Goal: Task Accomplishment & Management: Manage account settings

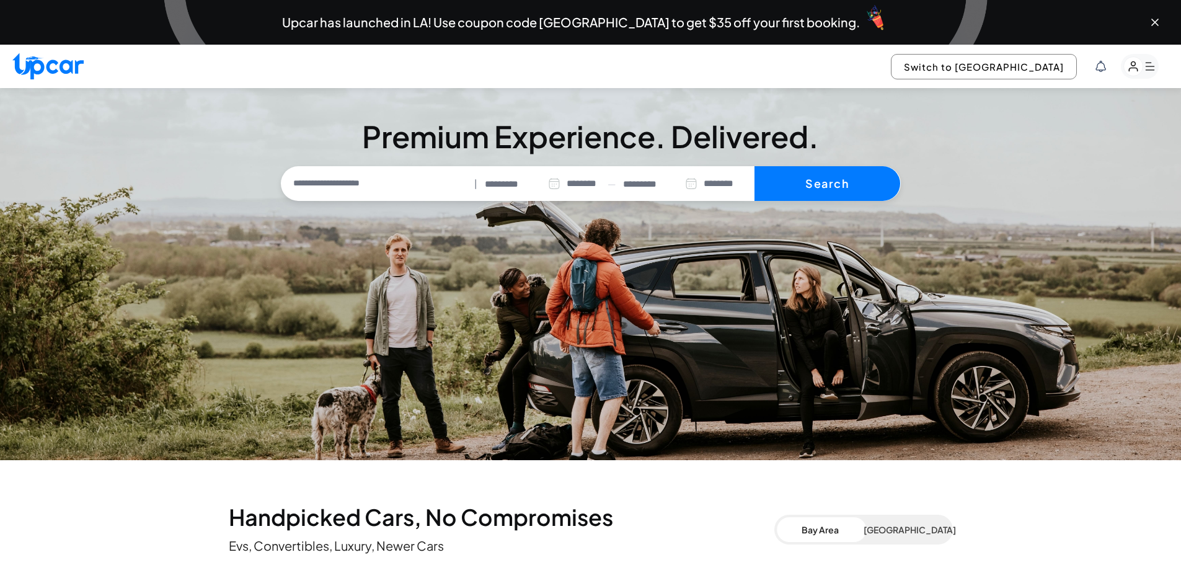
select select "********"
click at [1030, 69] on button "Switch to [GEOGRAPHIC_DATA]" at bounding box center [984, 66] width 186 height 25
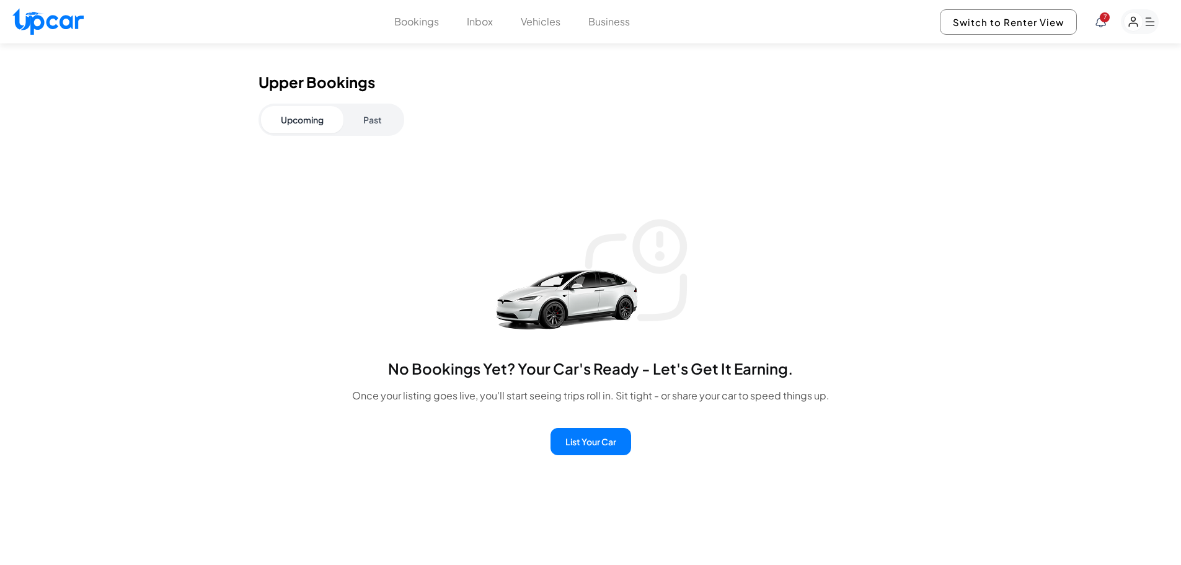
click at [376, 123] on button "Past" at bounding box center [372, 119] width 58 height 27
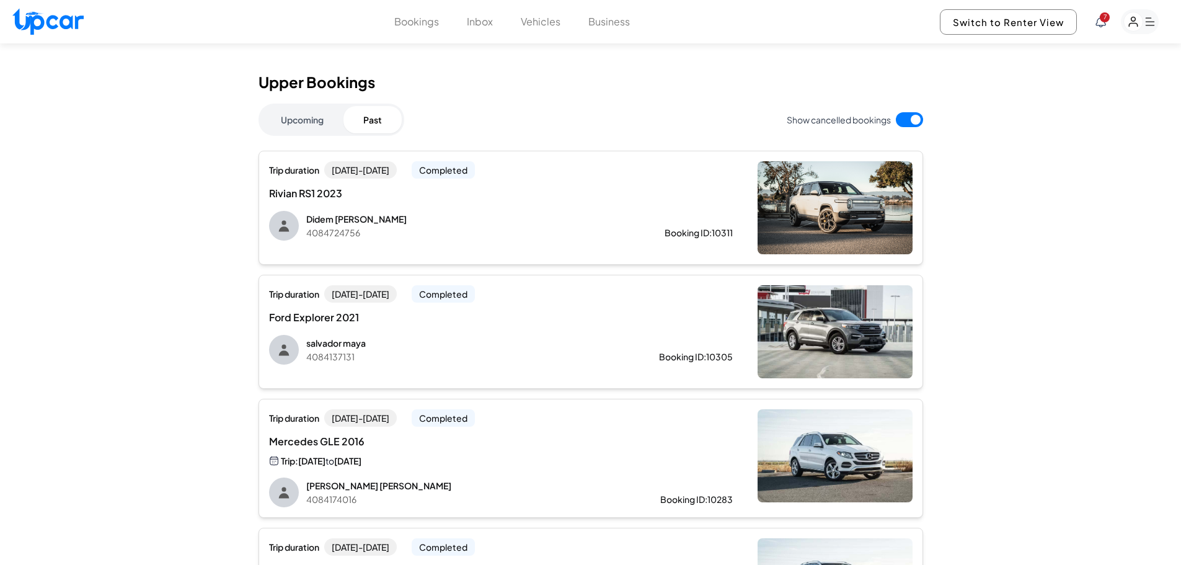
click at [421, 332] on div "Trip duration [DATE] - [DATE] Completed Ford Explorer 2021 [PERSON_NAME] 408413…" at bounding box center [501, 324] width 464 height 79
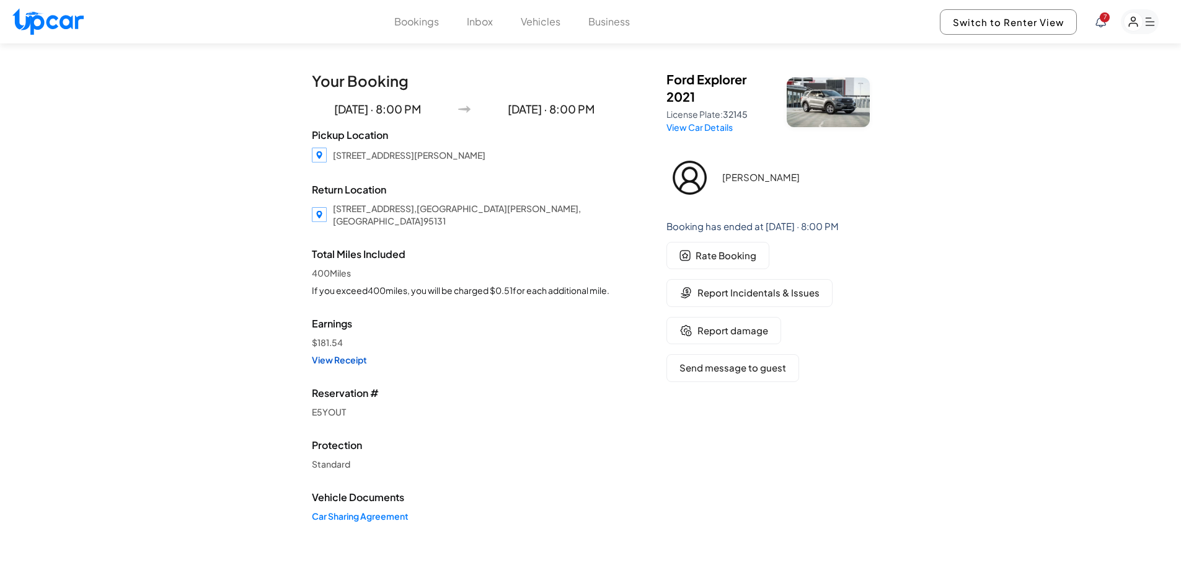
click at [340, 353] on link "View Receipt" at bounding box center [464, 359] width 305 height 12
drag, startPoint x: 346, startPoint y: 350, endPoint x: 528, endPoint y: 418, distance: 194.6
click at [528, 418] on div "Your Booking [DATE] · 8:00 PM [DATE] · 8:00 PM Pickup Location [STREET_ADDRESS]…" at bounding box center [464, 306] width 305 height 471
click at [353, 353] on link "View Receipt" at bounding box center [464, 359] width 305 height 12
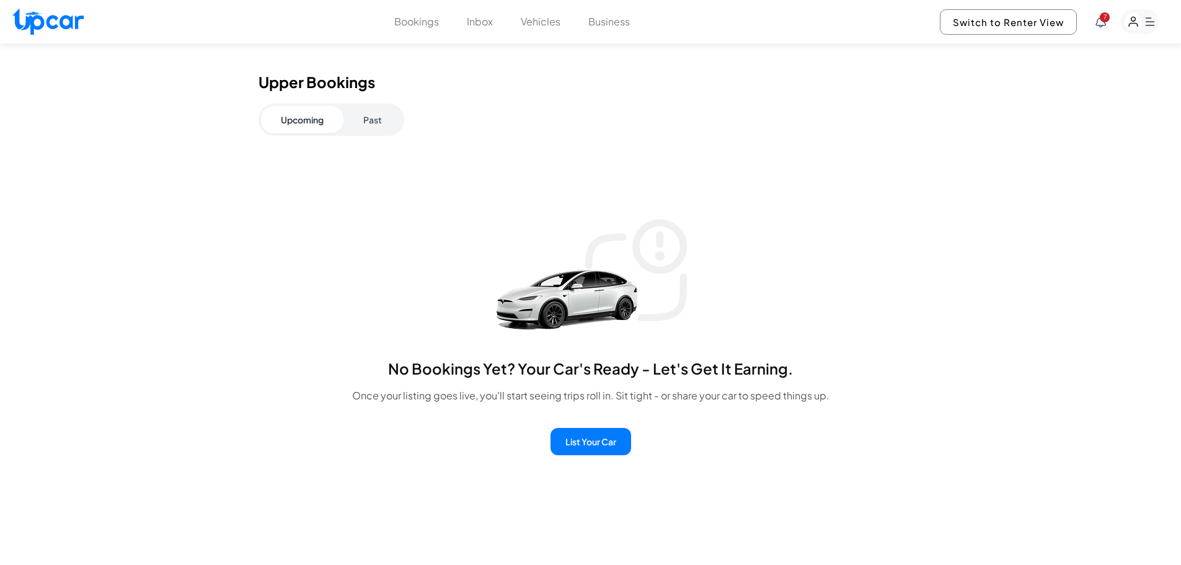
click at [371, 107] on button "Past" at bounding box center [372, 119] width 58 height 27
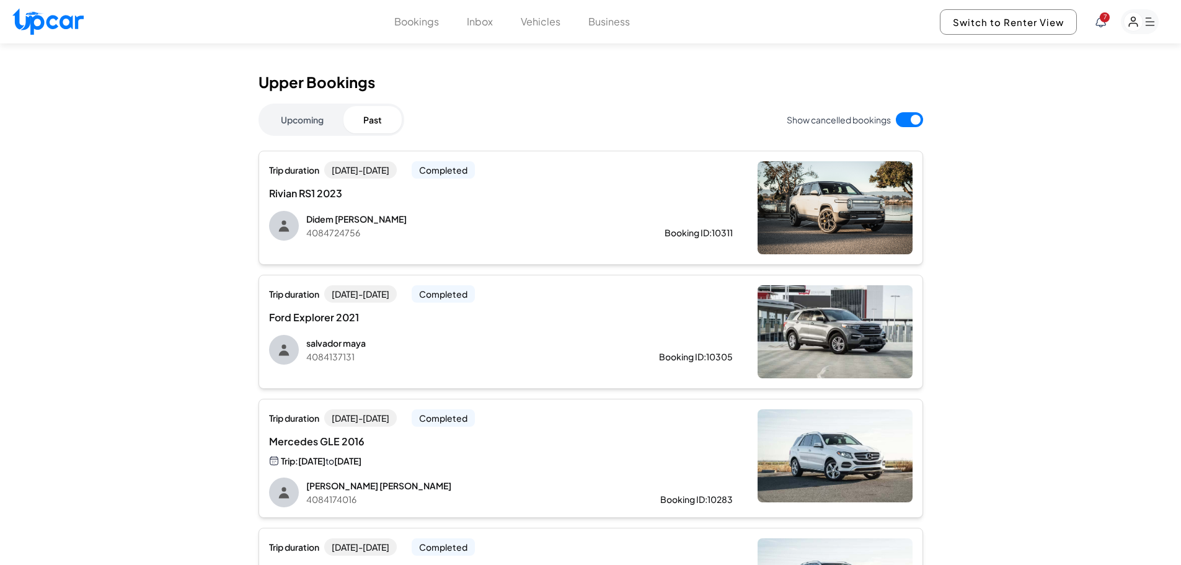
click at [550, 454] on div "Mercedes GLE 2016 Trip: [DATE] to [DATE]" at bounding box center [501, 451] width 464 height 34
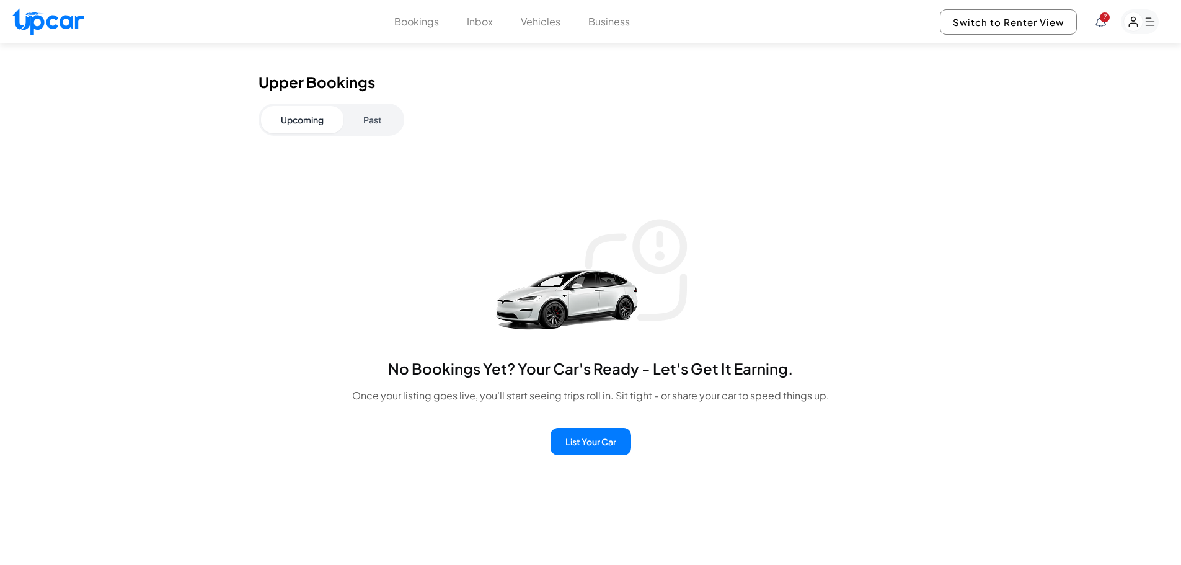
click at [382, 120] on button "Past" at bounding box center [372, 119] width 58 height 27
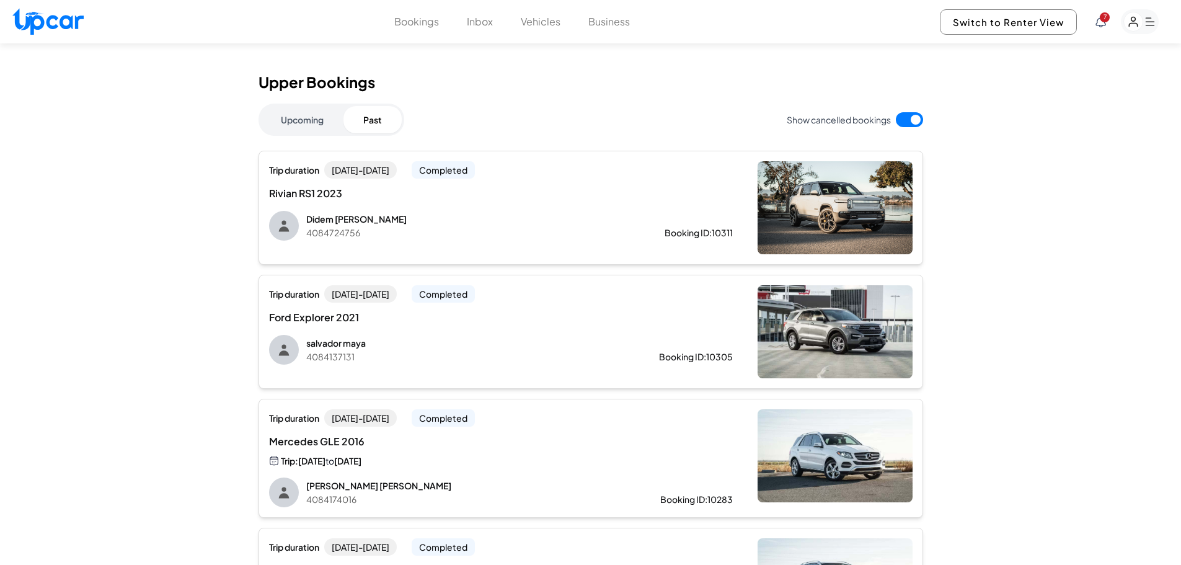
click at [456, 218] on p "Didem [PERSON_NAME]" at bounding box center [465, 219] width 319 height 12
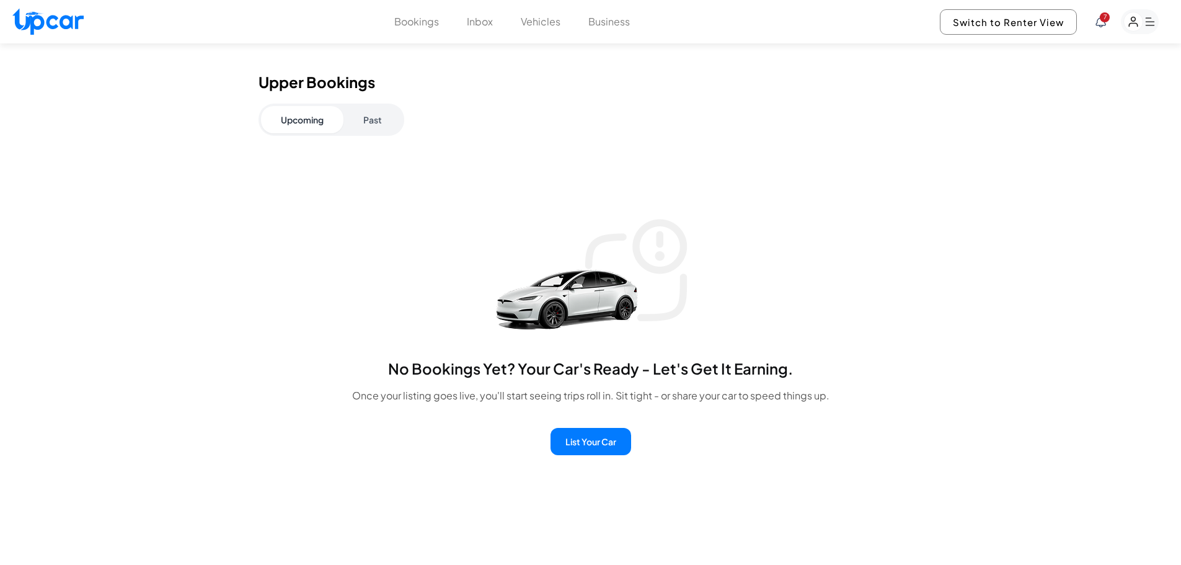
click at [382, 105] on div "Upcoming Past" at bounding box center [331, 120] width 146 height 32
click at [381, 111] on button "Past" at bounding box center [372, 119] width 58 height 27
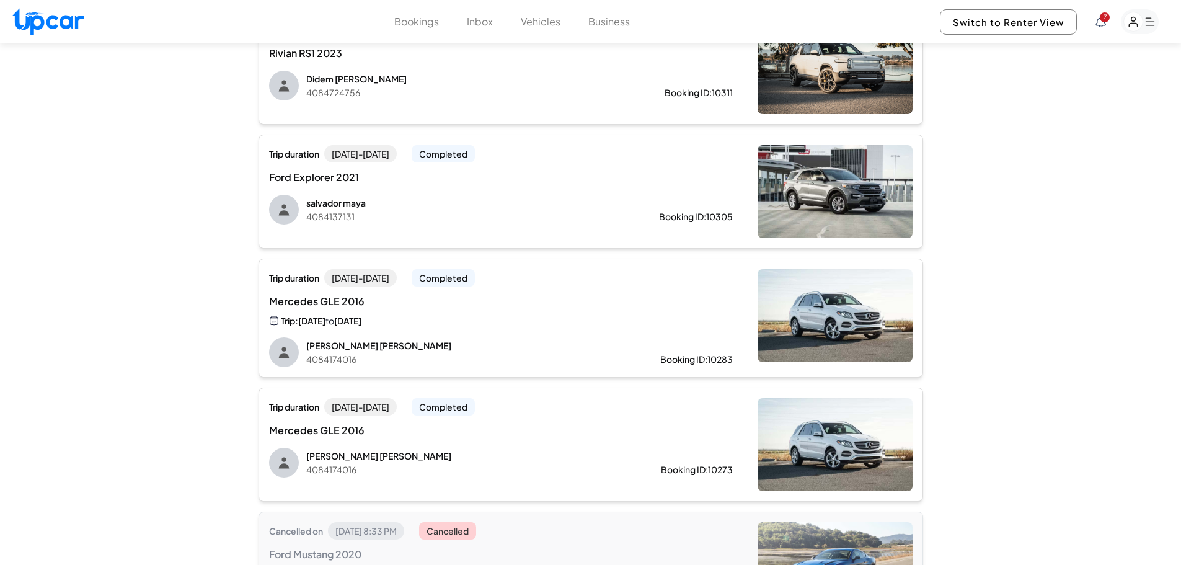
drag, startPoint x: 187, startPoint y: 240, endPoint x: 192, endPoint y: 264, distance: 24.1
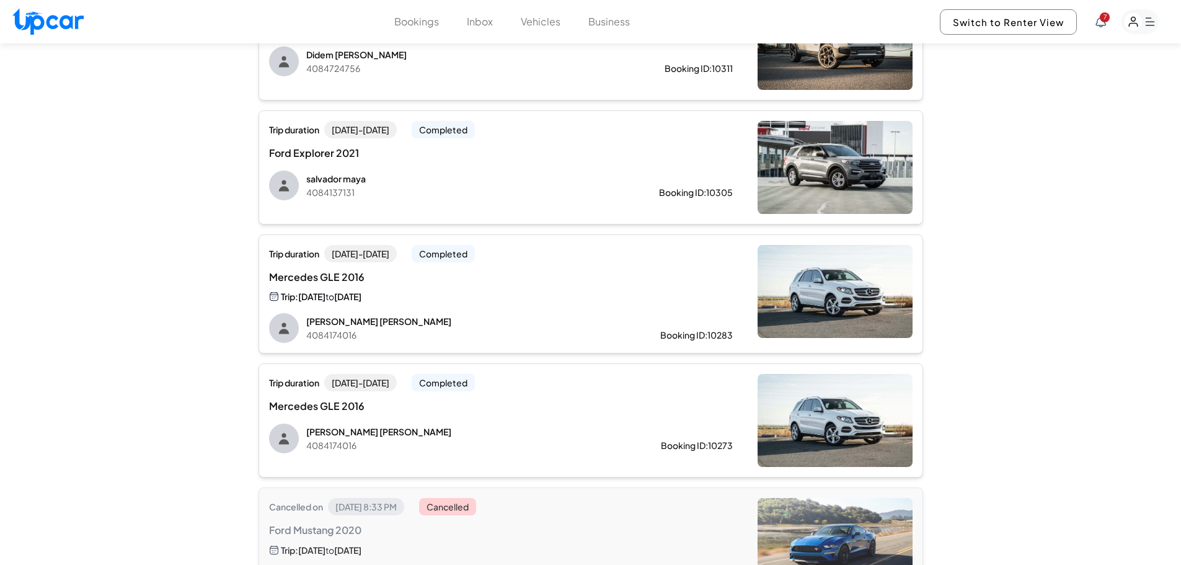
click at [573, 447] on p "4084174016" at bounding box center [463, 445] width 315 height 12
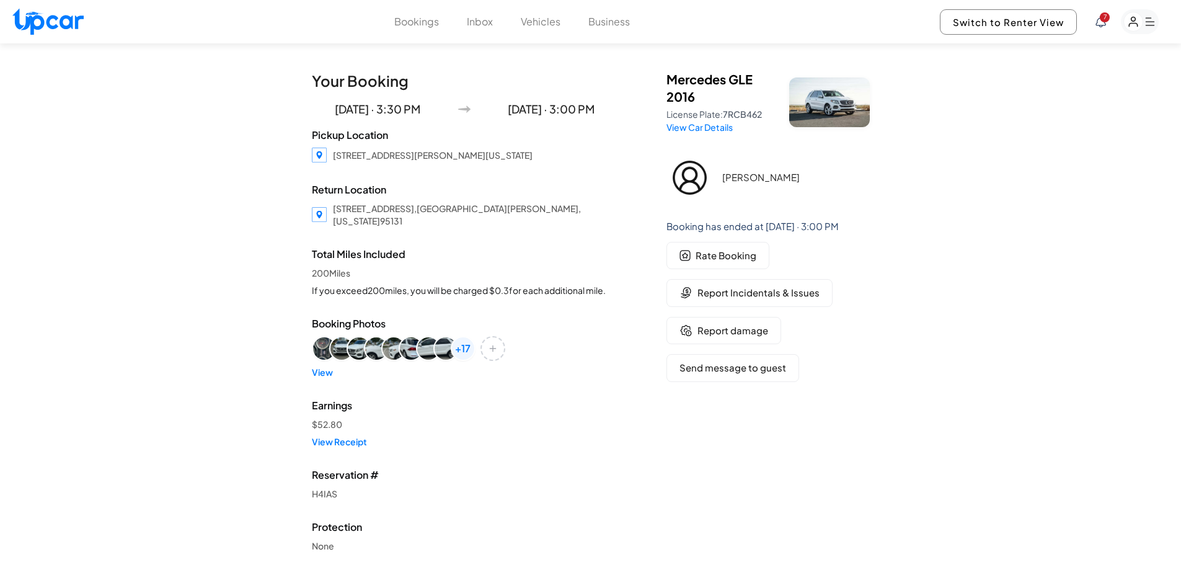
scroll to position [164, 0]
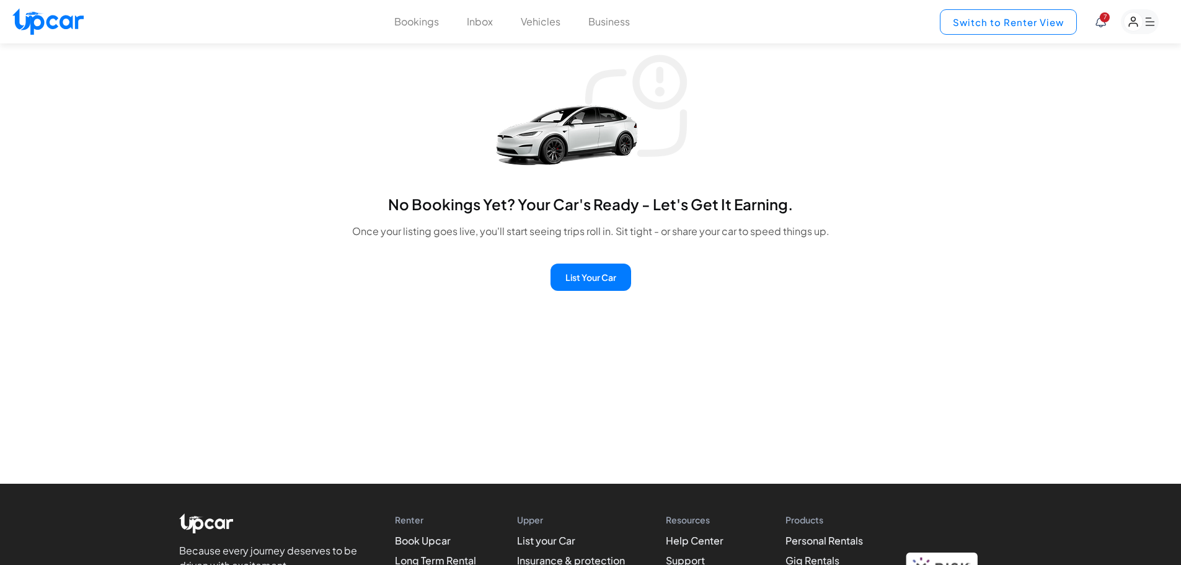
click at [1014, 27] on button "Switch to Renter View" at bounding box center [1008, 21] width 137 height 25
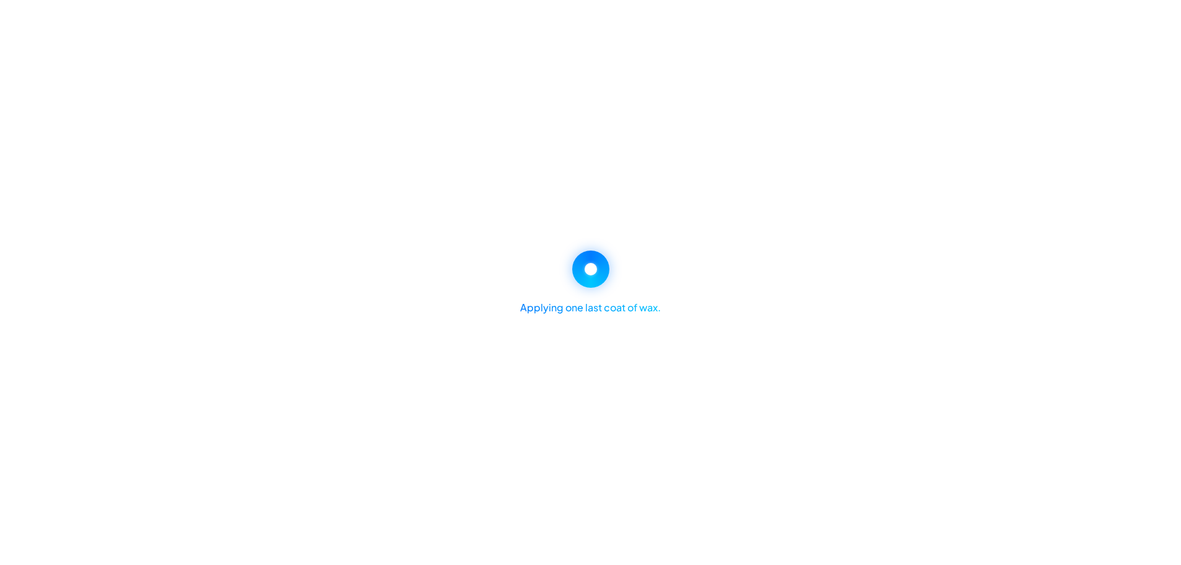
select select "********"
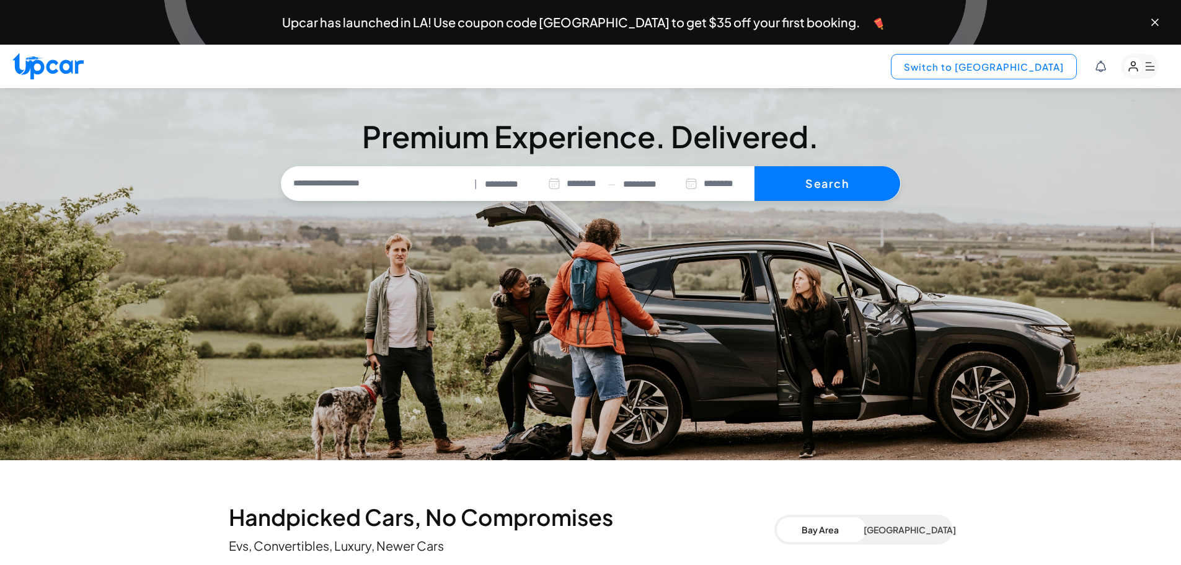
click at [1018, 65] on button "Switch to [GEOGRAPHIC_DATA]" at bounding box center [984, 66] width 186 height 25
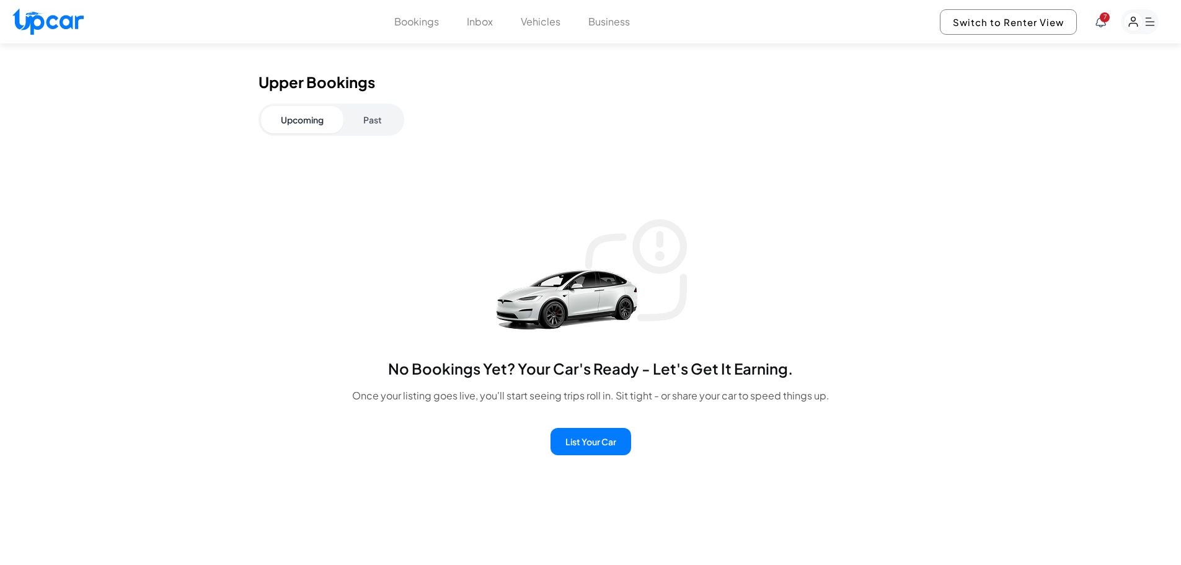
click at [367, 127] on button "Past" at bounding box center [372, 119] width 58 height 27
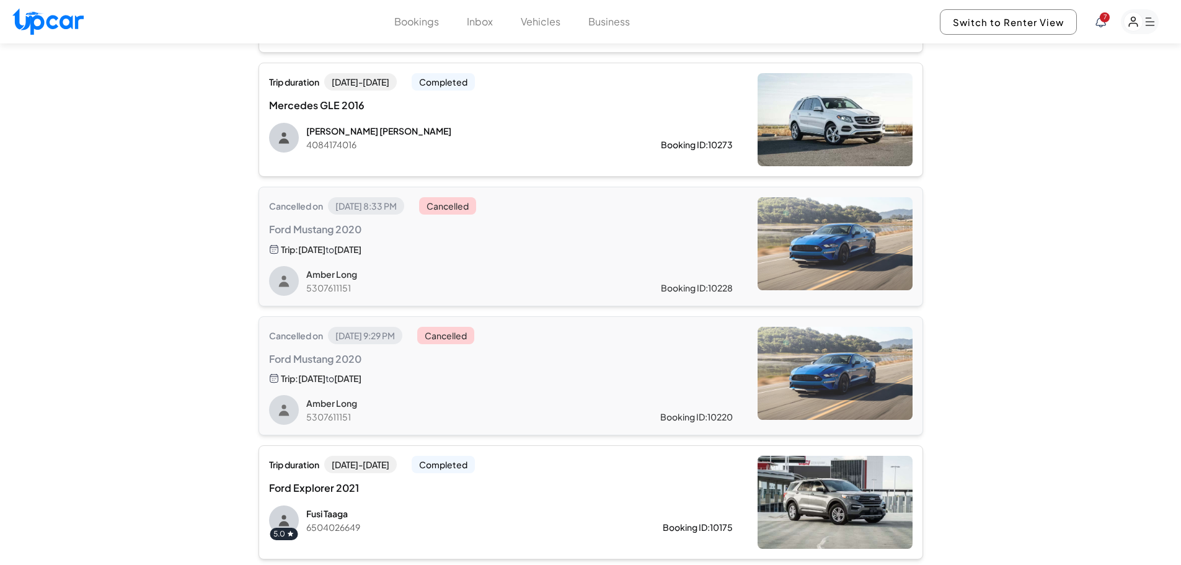
drag, startPoint x: 203, startPoint y: 311, endPoint x: 205, endPoint y: 368, distance: 57.1
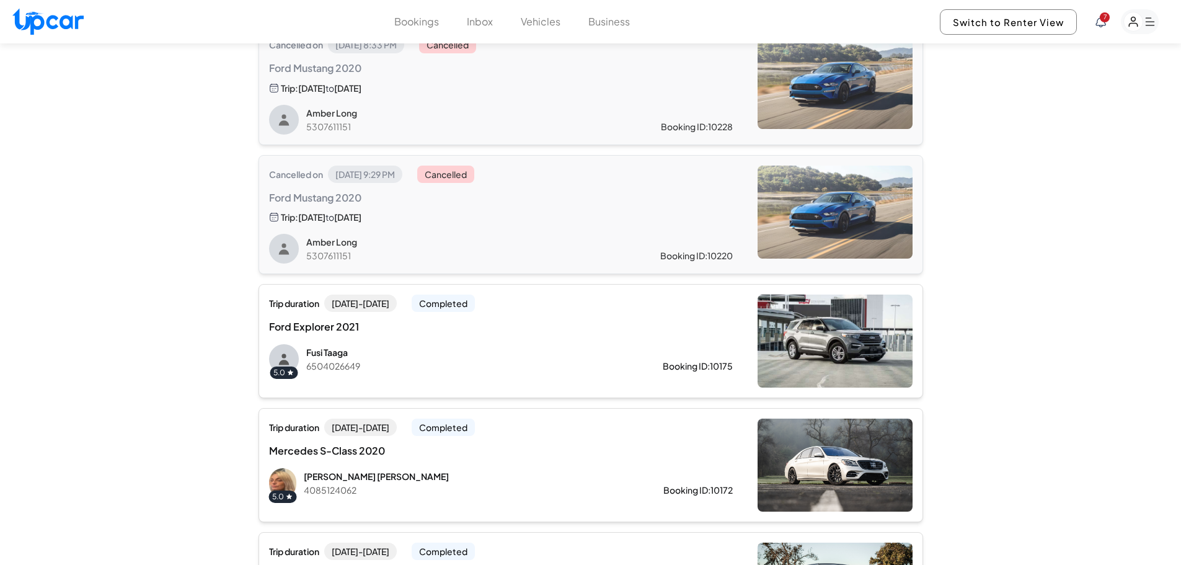
drag, startPoint x: 198, startPoint y: 280, endPoint x: 204, endPoint y: 320, distance: 40.1
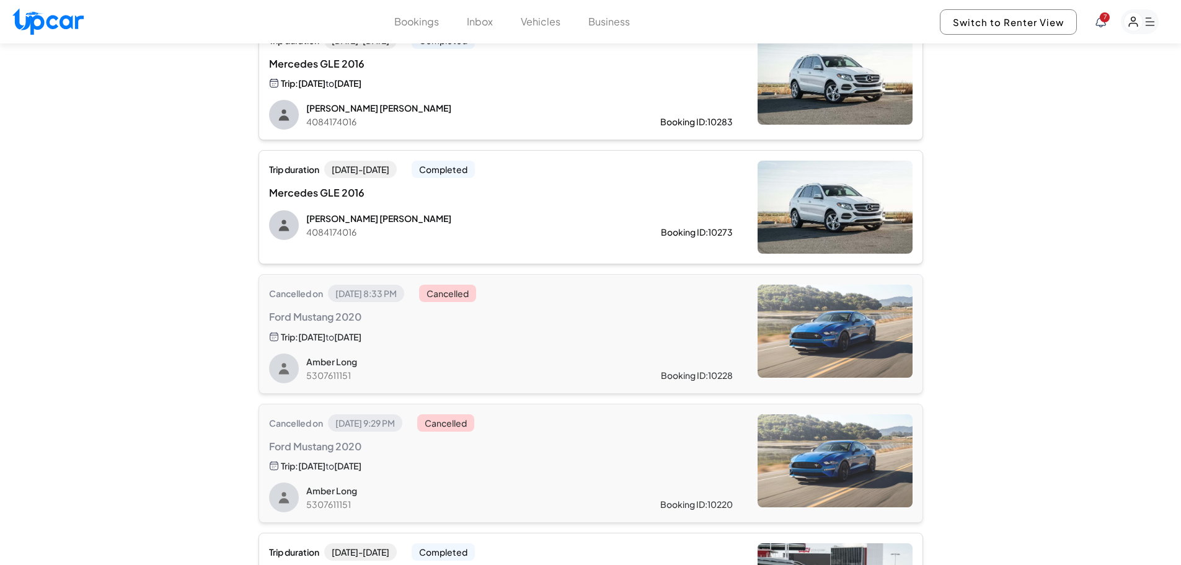
drag, startPoint x: 204, startPoint y: 320, endPoint x: 203, endPoint y: 262, distance: 58.3
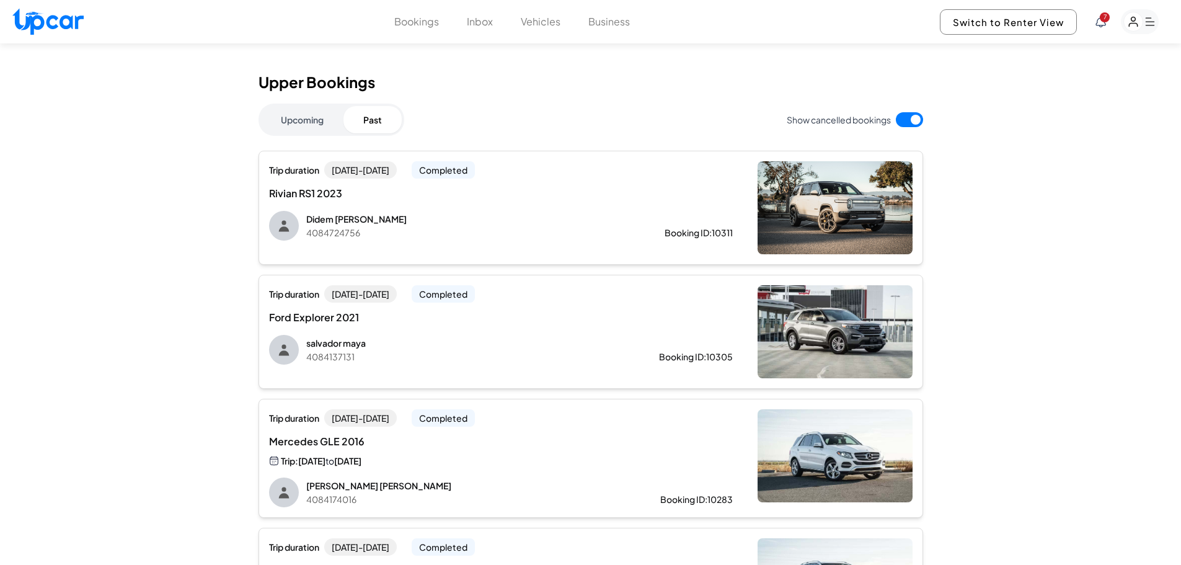
drag, startPoint x: 203, startPoint y: 262, endPoint x: 204, endPoint y: 237, distance: 24.2
click at [1156, 17] on rect "button" at bounding box center [1140, 21] width 38 height 25
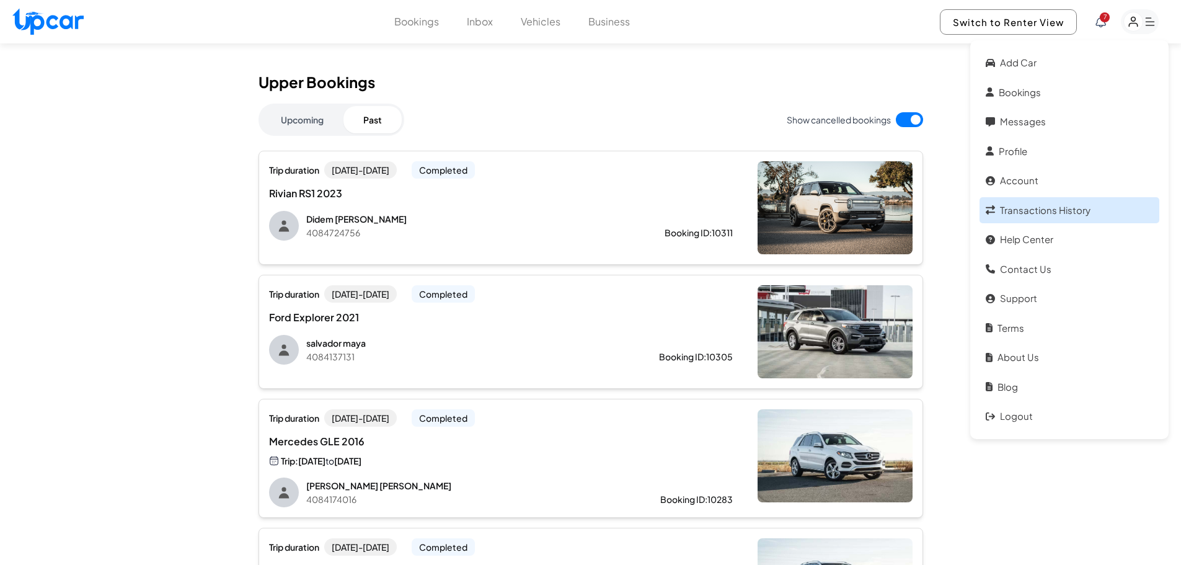
click at [1043, 221] on link "Transactions History" at bounding box center [1069, 210] width 180 height 27
select select "****"
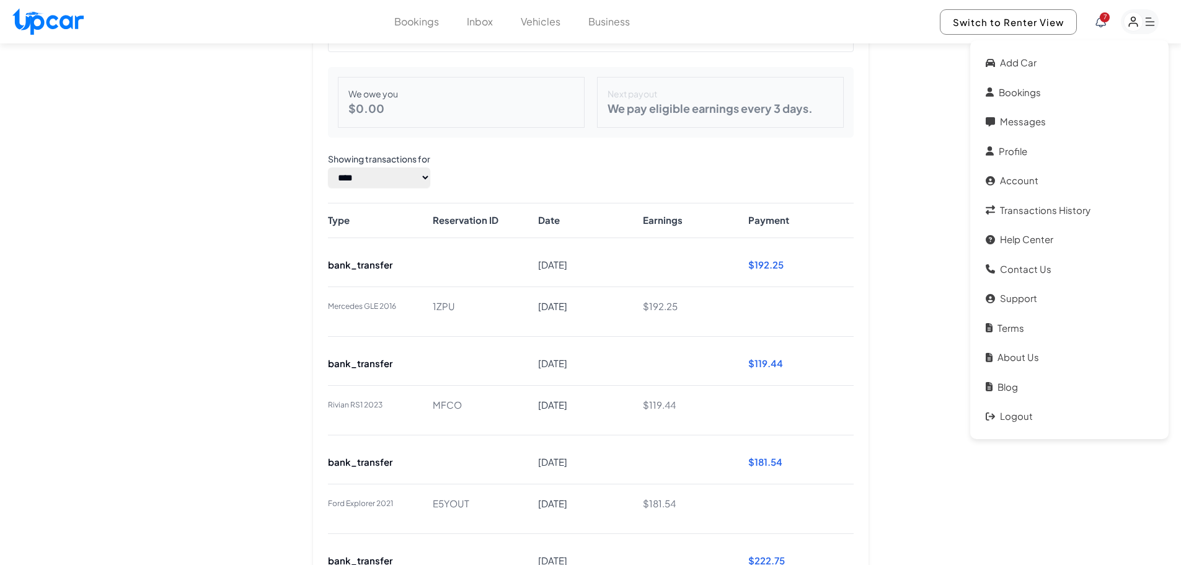
scroll to position [92, 0]
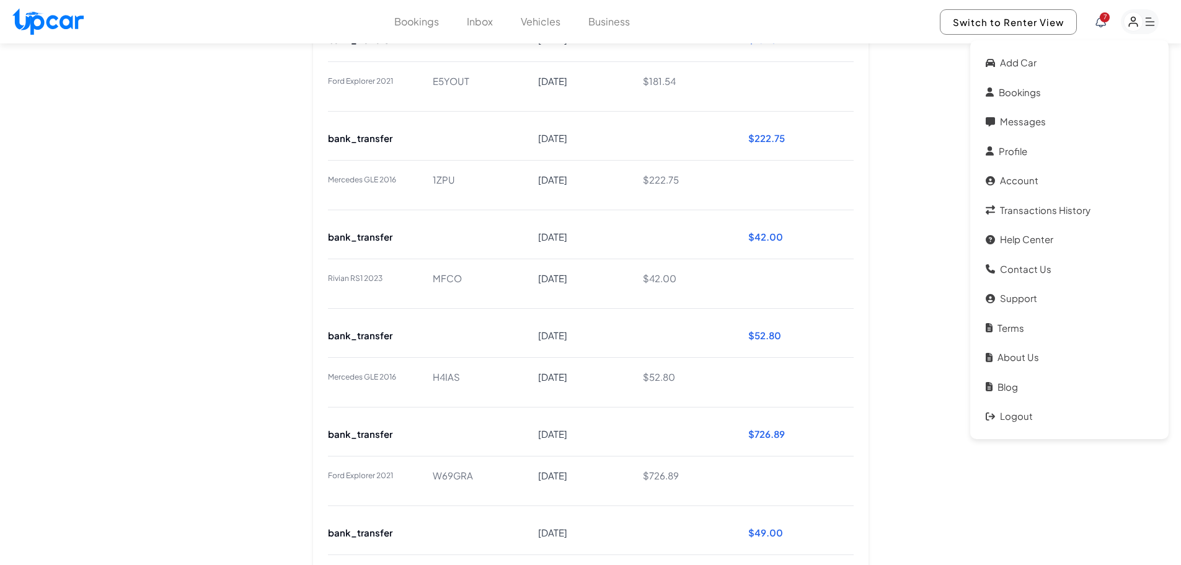
drag, startPoint x: 891, startPoint y: 225, endPoint x: 893, endPoint y: 268, distance: 43.4
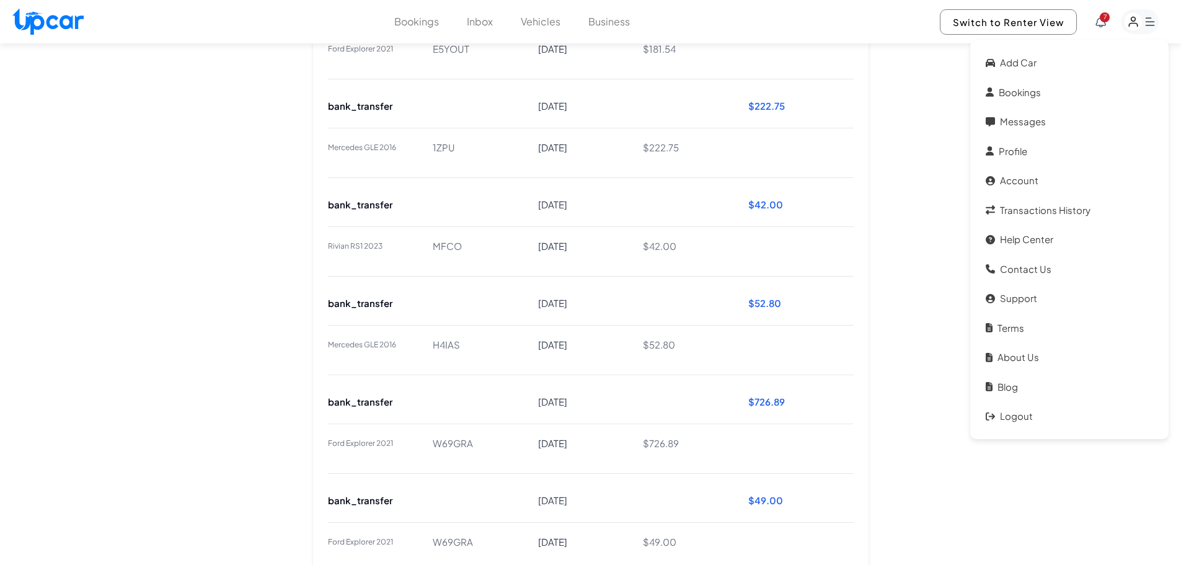
scroll to position [578, 0]
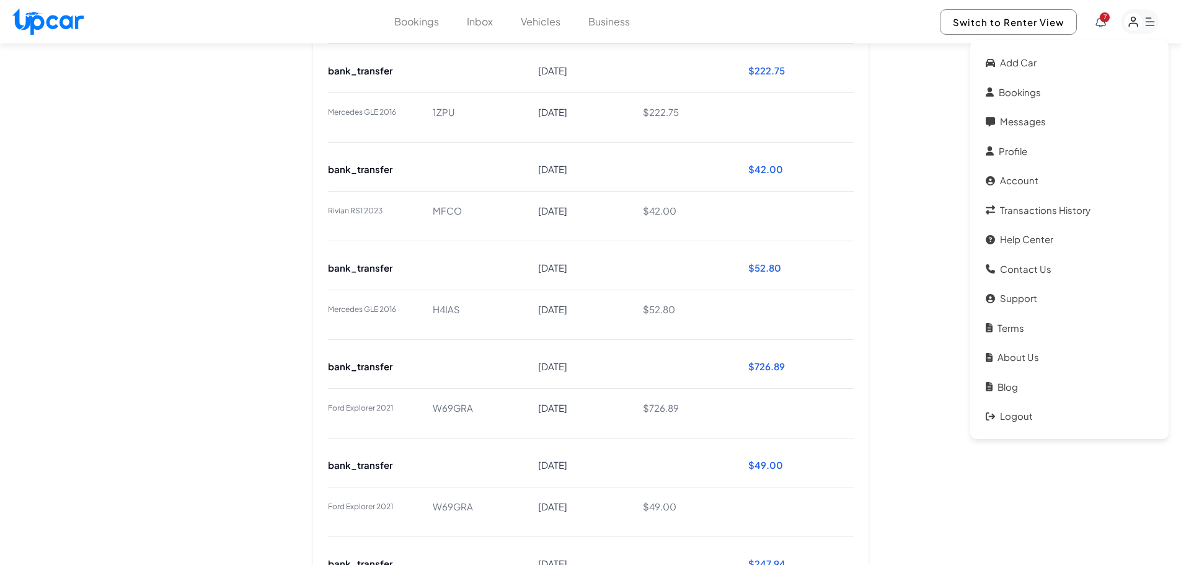
drag, startPoint x: 893, startPoint y: 268, endPoint x: 893, endPoint y: 307, distance: 38.4
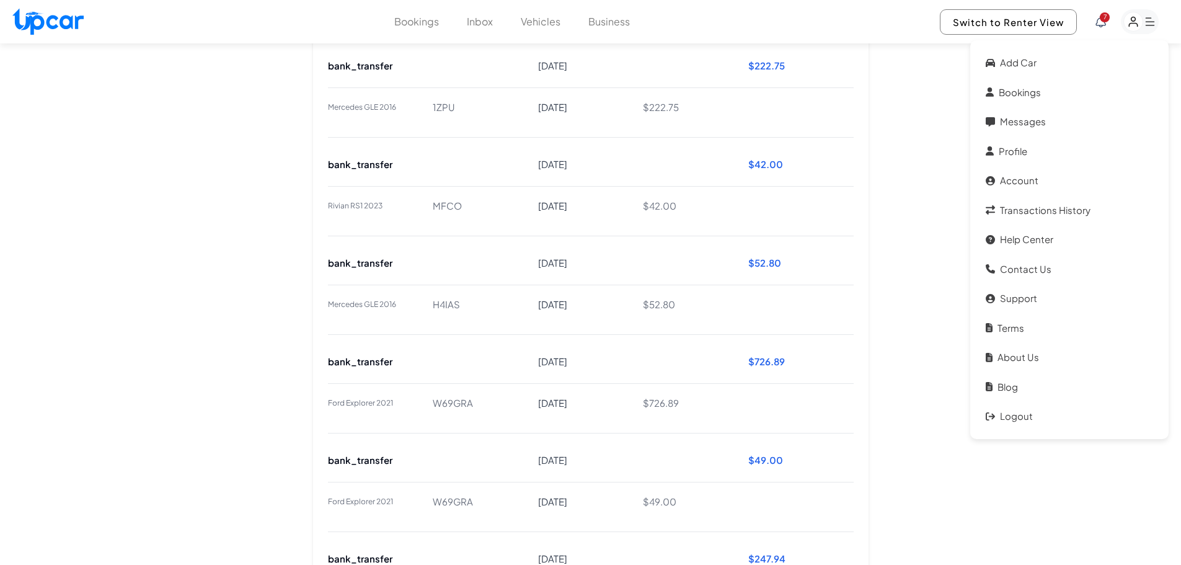
click at [906, 223] on div "Transaction History Download CSV Payout status: Active We owe you $ 0.00 Next p…" at bounding box center [590, 124] width 1181 height 1316
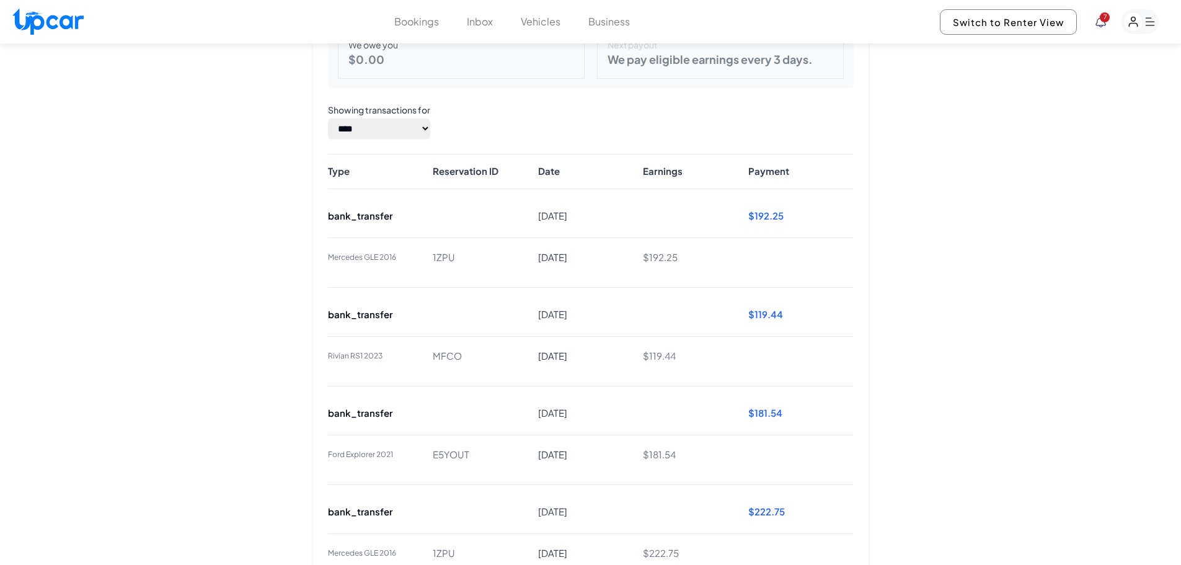
drag, startPoint x: 904, startPoint y: 215, endPoint x: 906, endPoint y: 179, distance: 36.0
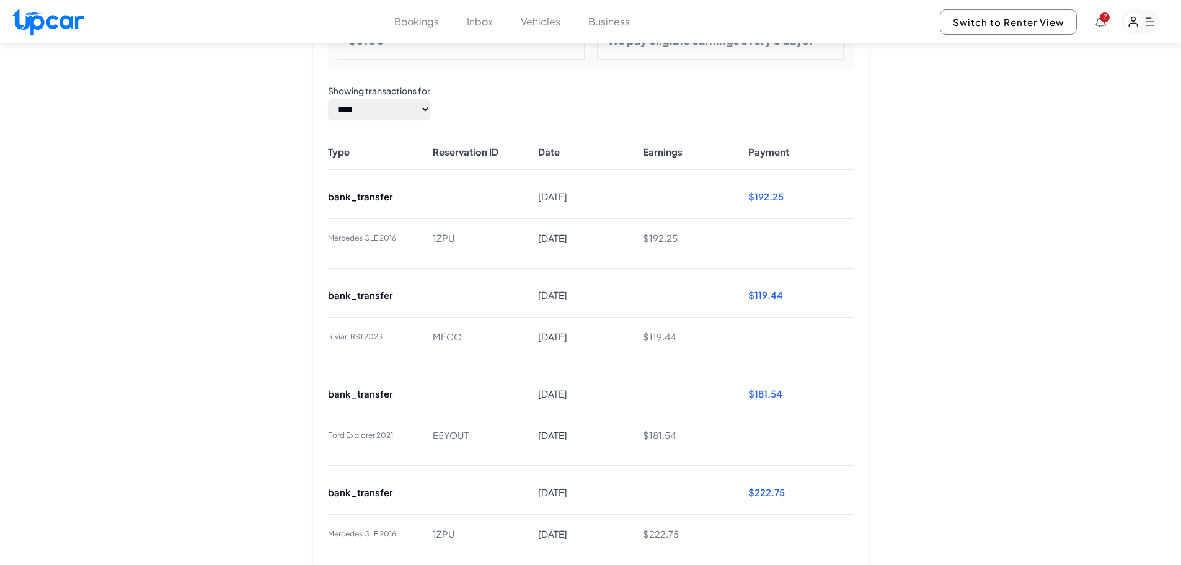
scroll to position [162, 0]
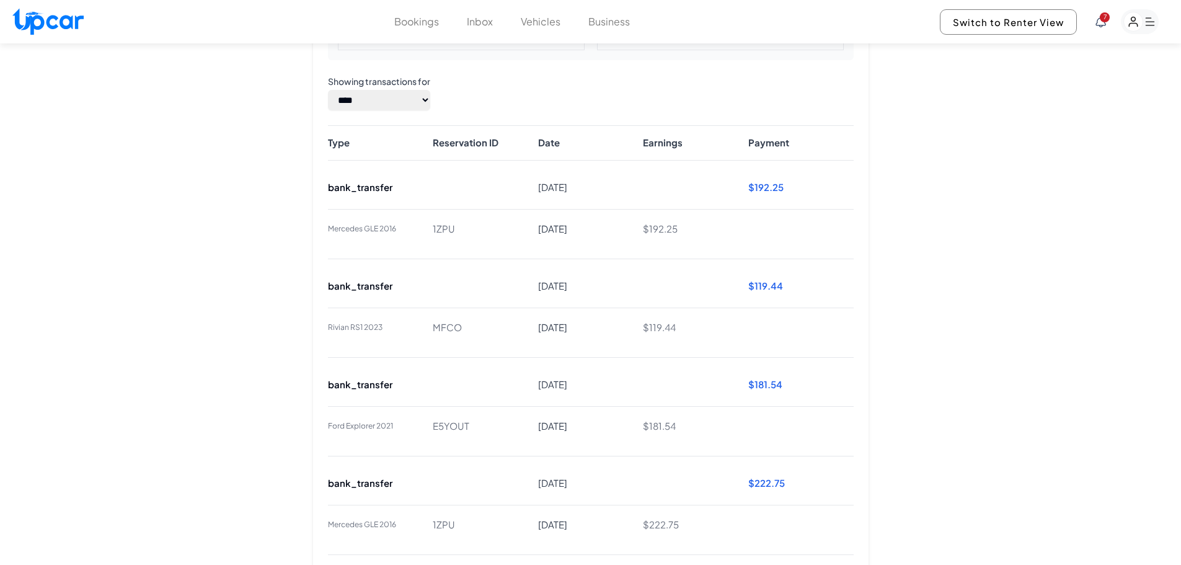
drag, startPoint x: 906, startPoint y: 179, endPoint x: 901, endPoint y: 203, distance: 24.1
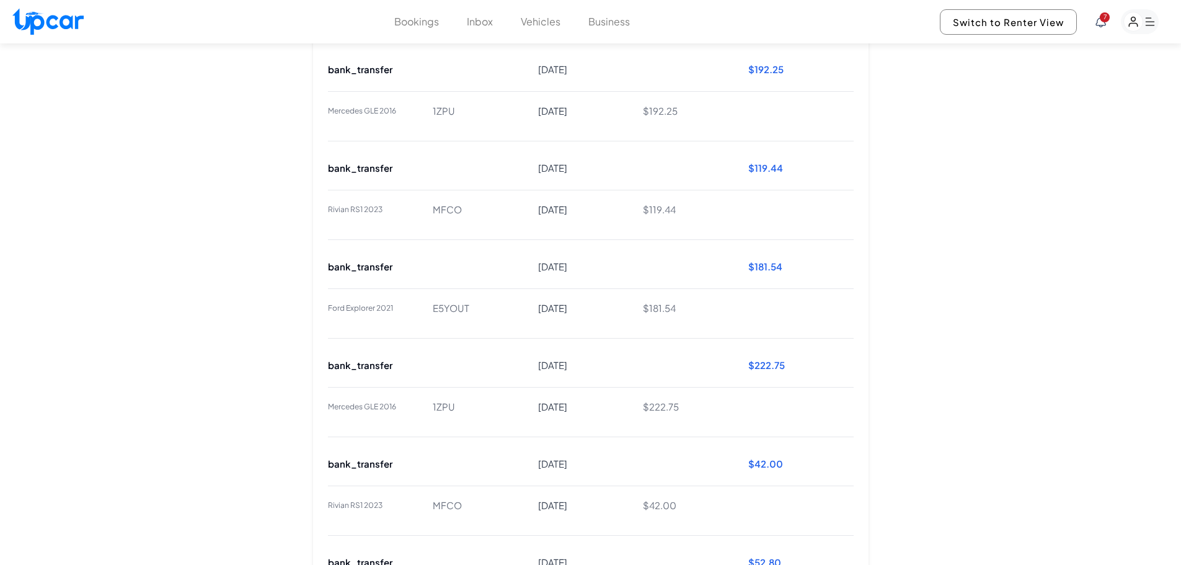
scroll to position [299, 0]
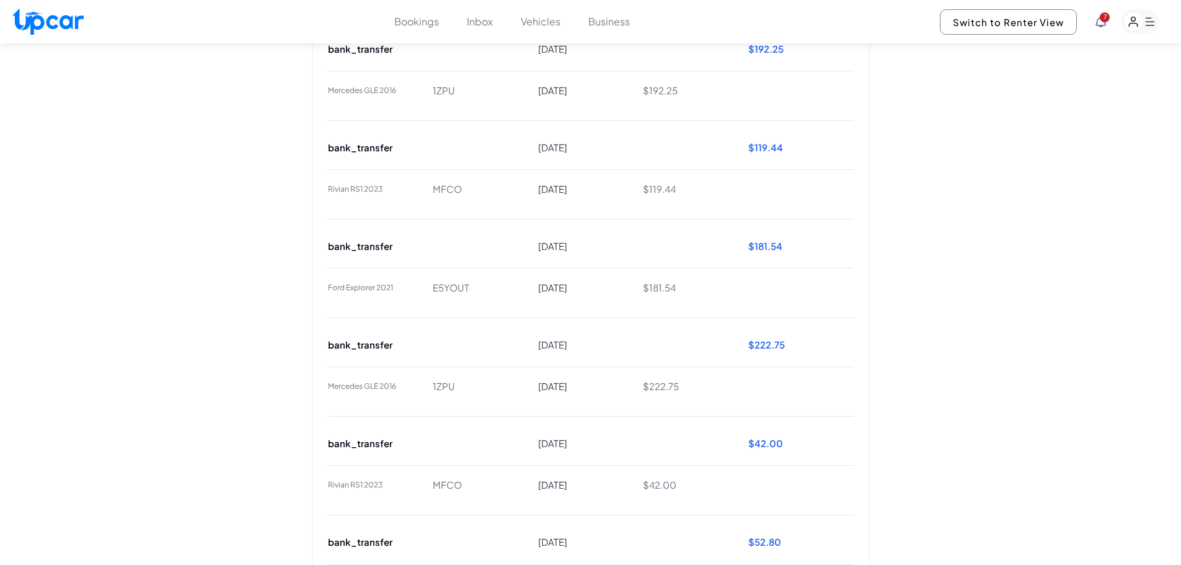
drag, startPoint x: 950, startPoint y: 388, endPoint x: 951, endPoint y: 418, distance: 29.8
click at [766, 245] on span "$ 181.54" at bounding box center [800, 246] width 105 height 14
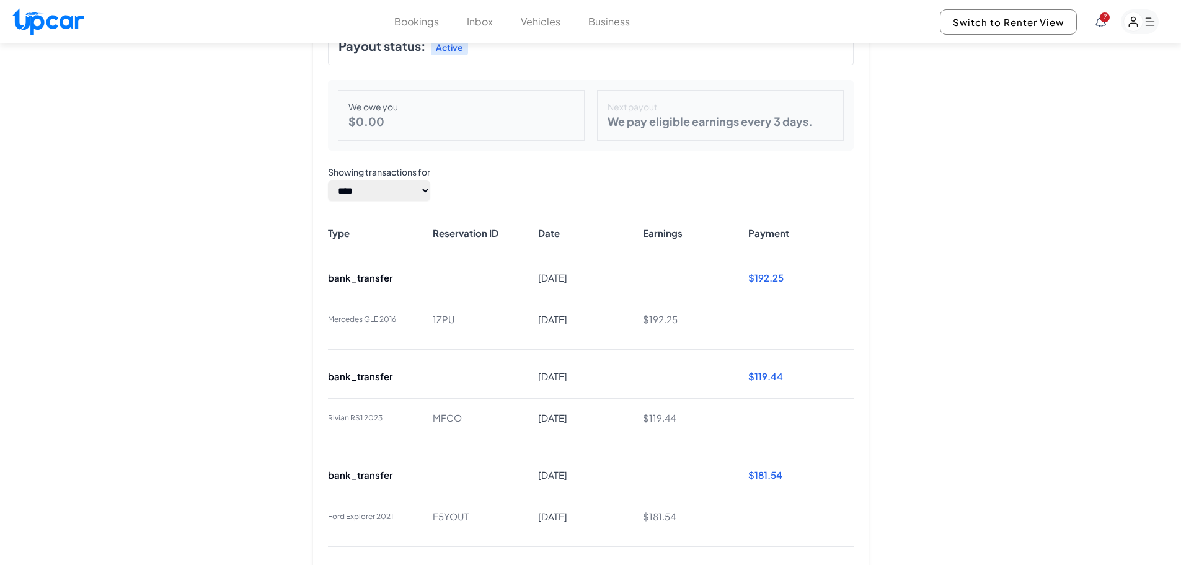
scroll to position [0, 0]
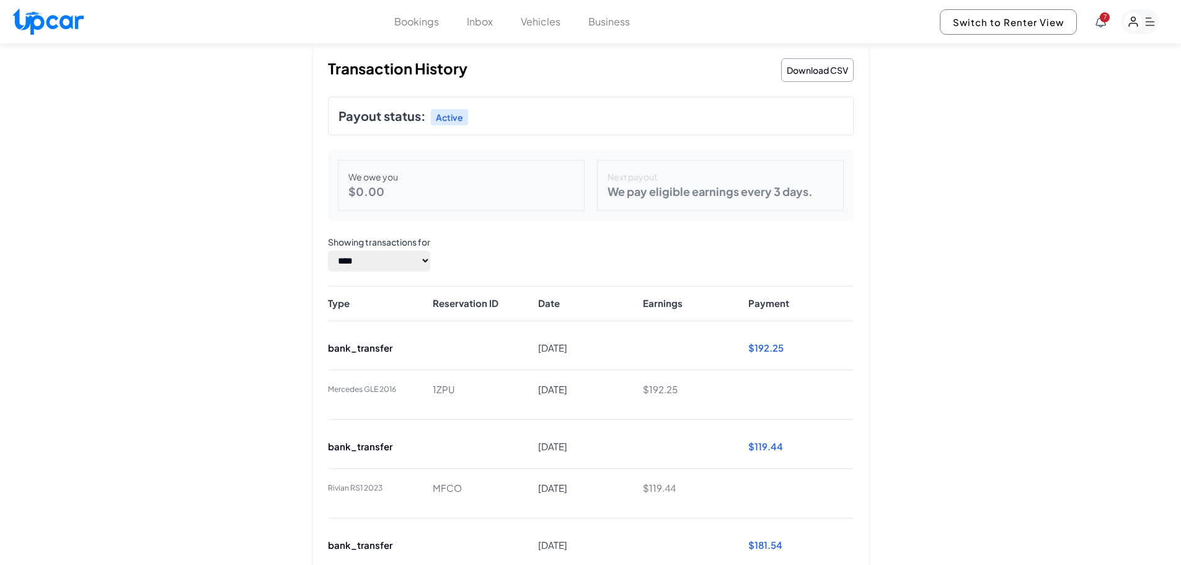
drag, startPoint x: 1087, startPoint y: 384, endPoint x: 1065, endPoint y: 326, distance: 62.4
click at [1132, 24] on rect "button" at bounding box center [1133, 21] width 19 height 19
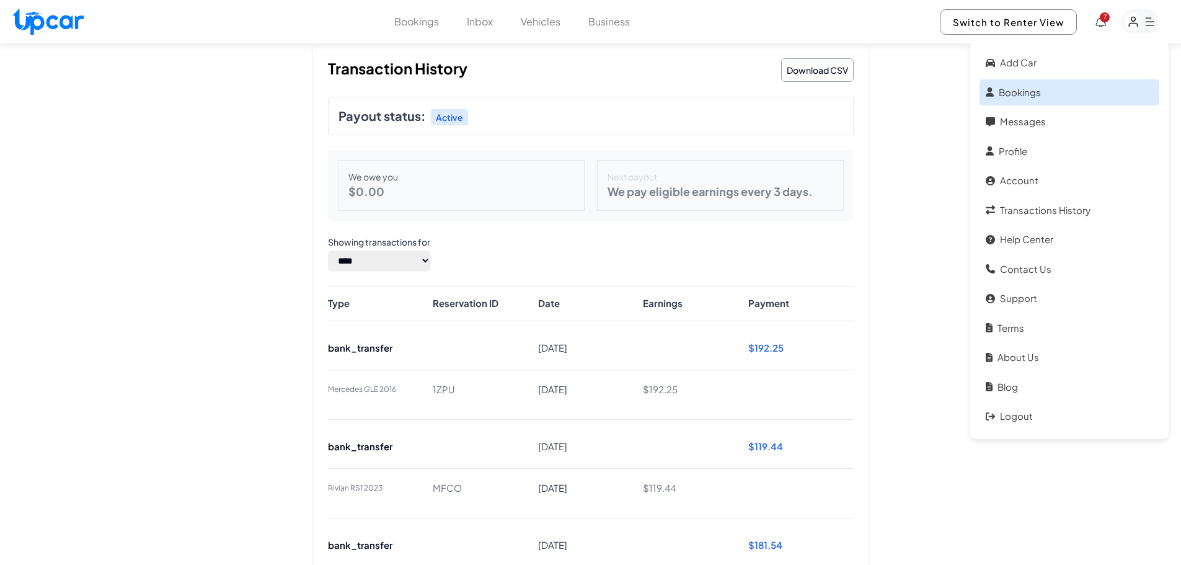
click at [986, 85] on link "Bookings" at bounding box center [1069, 92] width 180 height 27
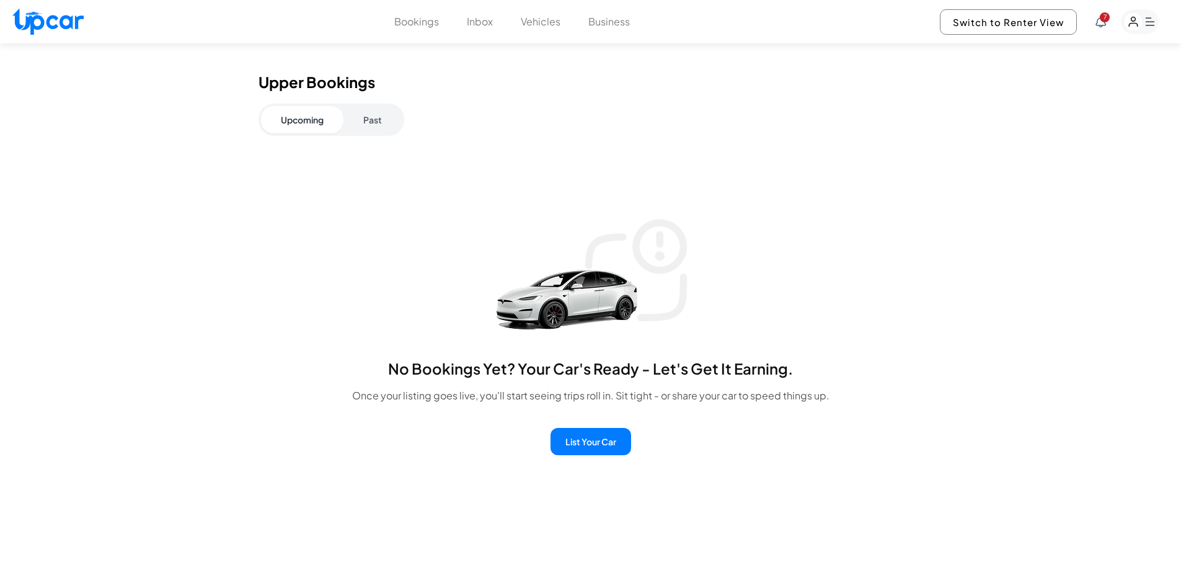
click at [389, 124] on button "Past" at bounding box center [372, 119] width 58 height 27
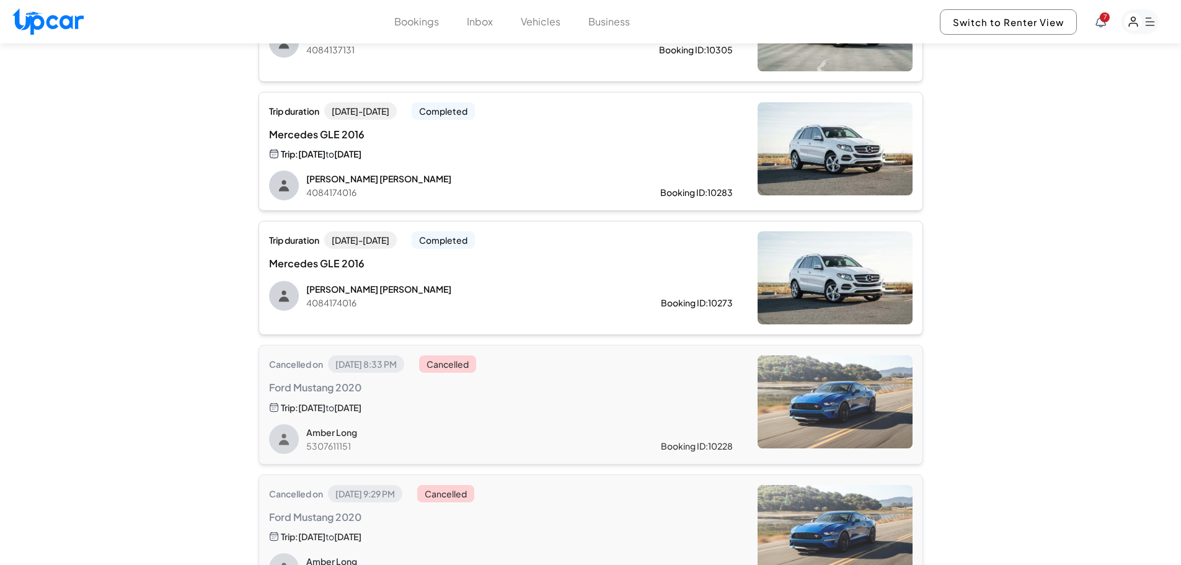
drag, startPoint x: 982, startPoint y: 252, endPoint x: 989, endPoint y: 280, distance: 29.5
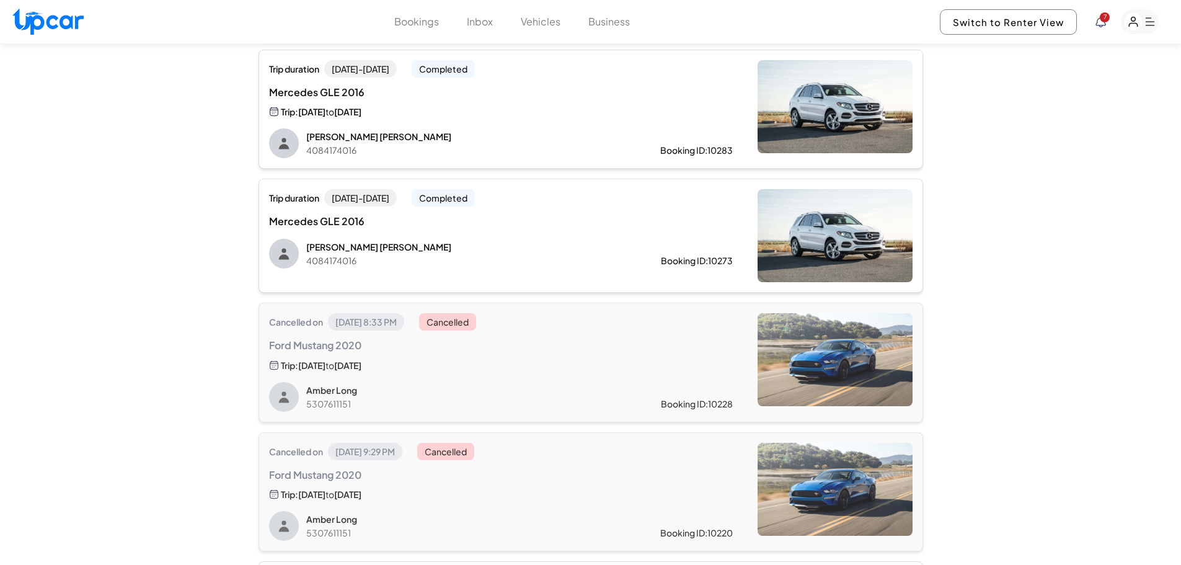
drag, startPoint x: 1013, startPoint y: 269, endPoint x: 1013, endPoint y: 281, distance: 12.4
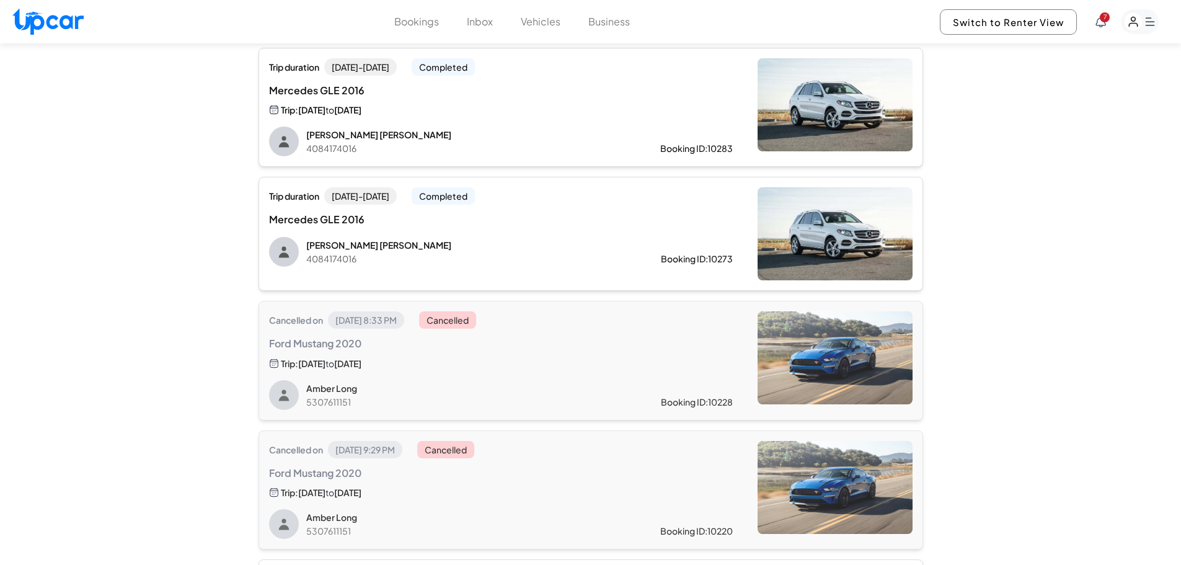
click at [578, 252] on div "[PERSON_NAME] 4084174016" at bounding box center [463, 252] width 315 height 26
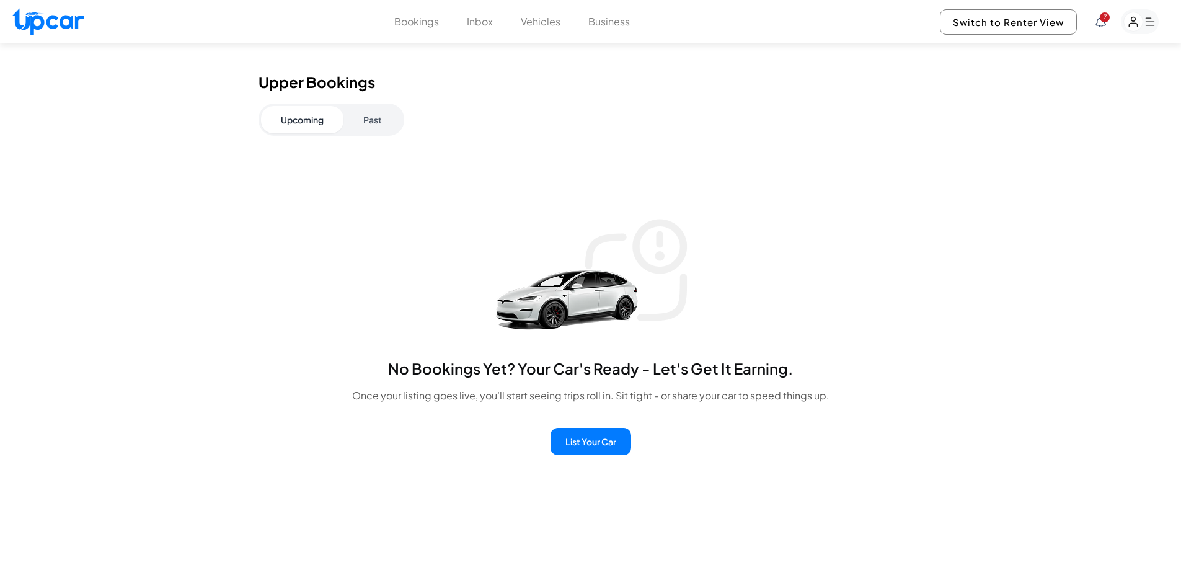
drag, startPoint x: 497, startPoint y: 221, endPoint x: 465, endPoint y: 93, distance: 131.7
click at [374, 106] on button "Past" at bounding box center [372, 119] width 58 height 27
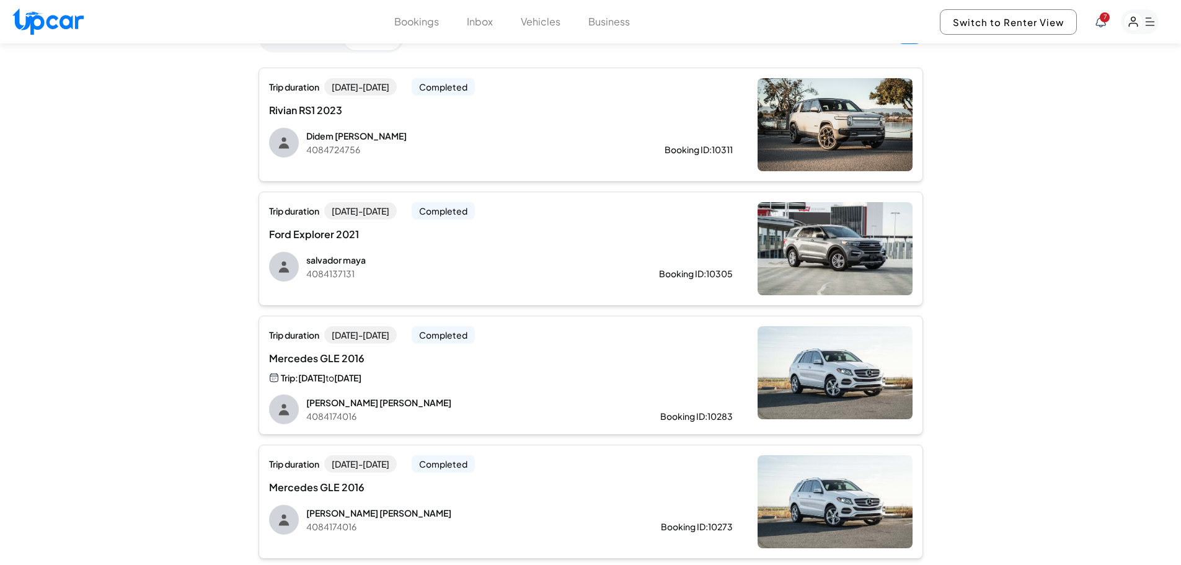
drag, startPoint x: 173, startPoint y: 295, endPoint x: 178, endPoint y: 351, distance: 56.0
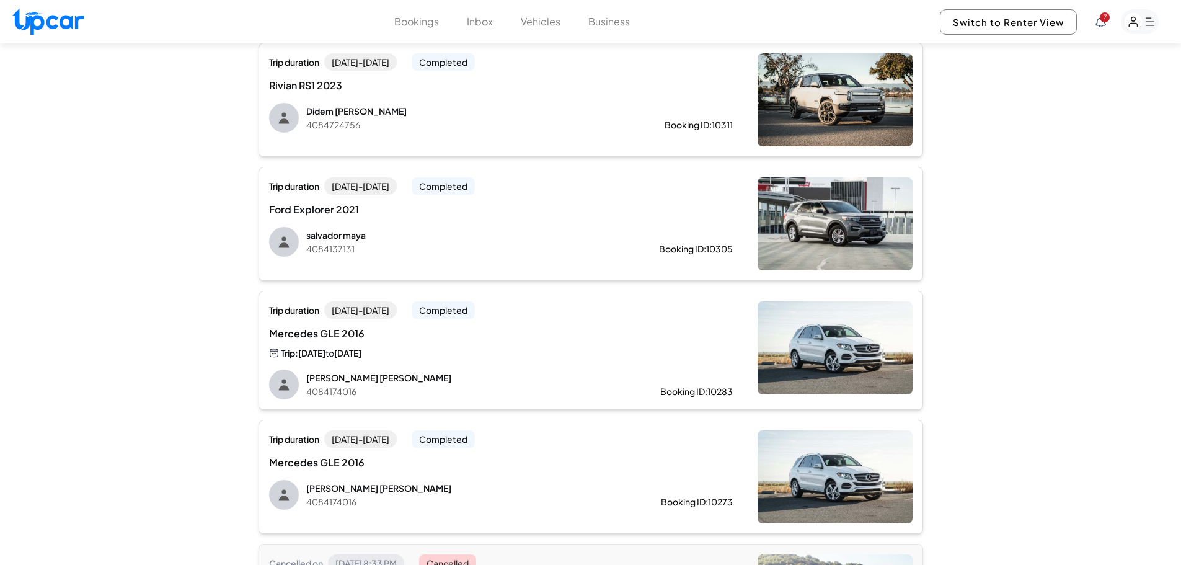
click at [490, 356] on div "Trip: [DATE] to [DATE]" at bounding box center [396, 353] width 255 height 14
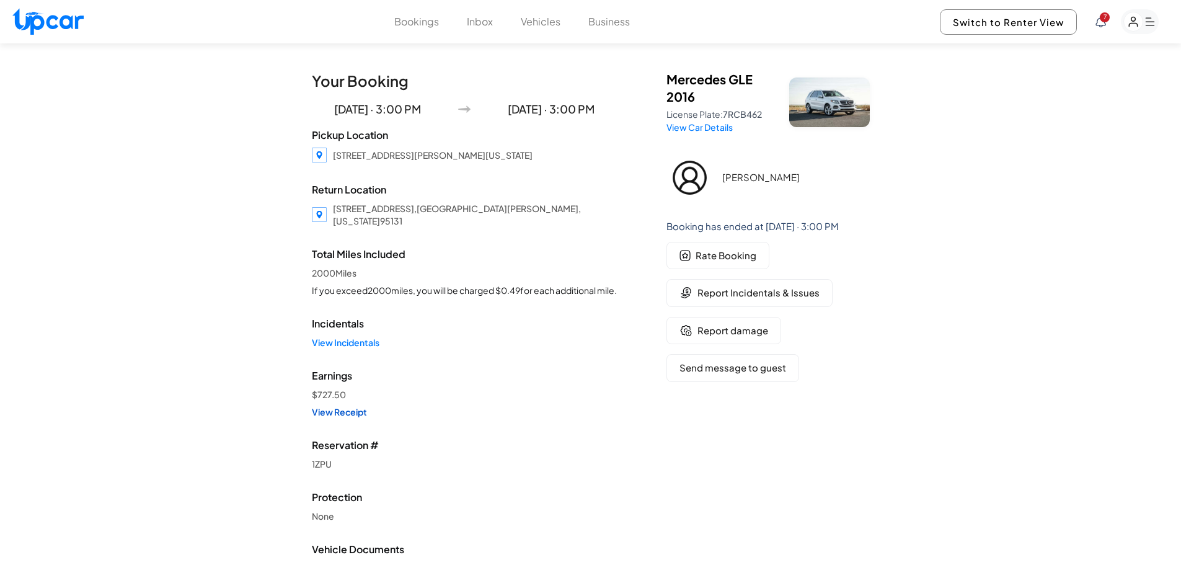
click at [349, 415] on link "View Receipt" at bounding box center [464, 411] width 305 height 12
click at [338, 413] on link "View Receipt" at bounding box center [464, 411] width 305 height 12
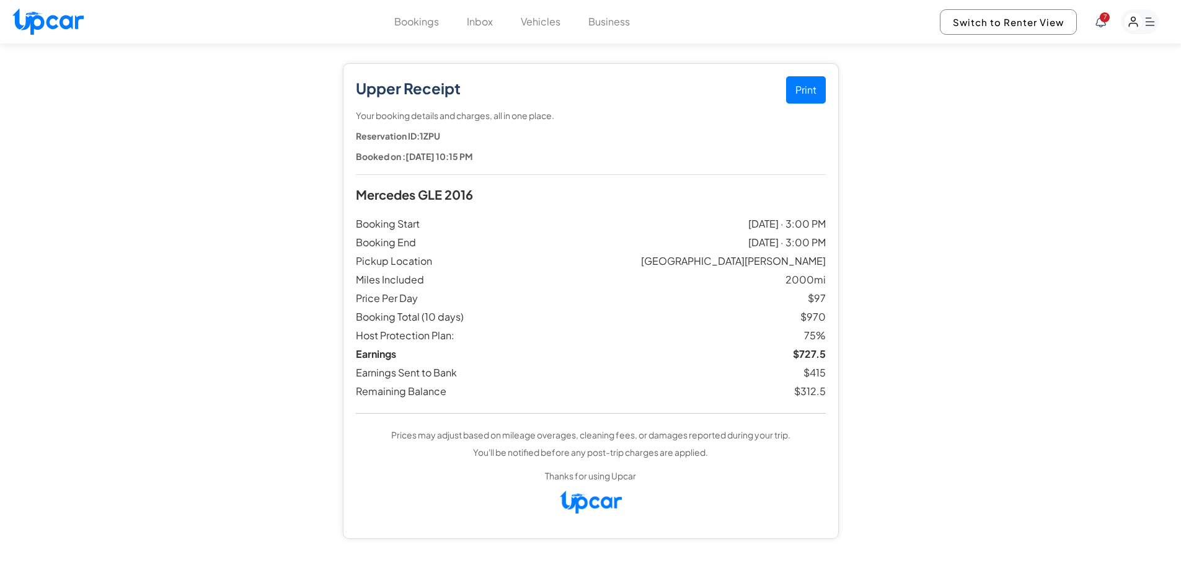
click at [809, 91] on button "Print" at bounding box center [806, 89] width 40 height 27
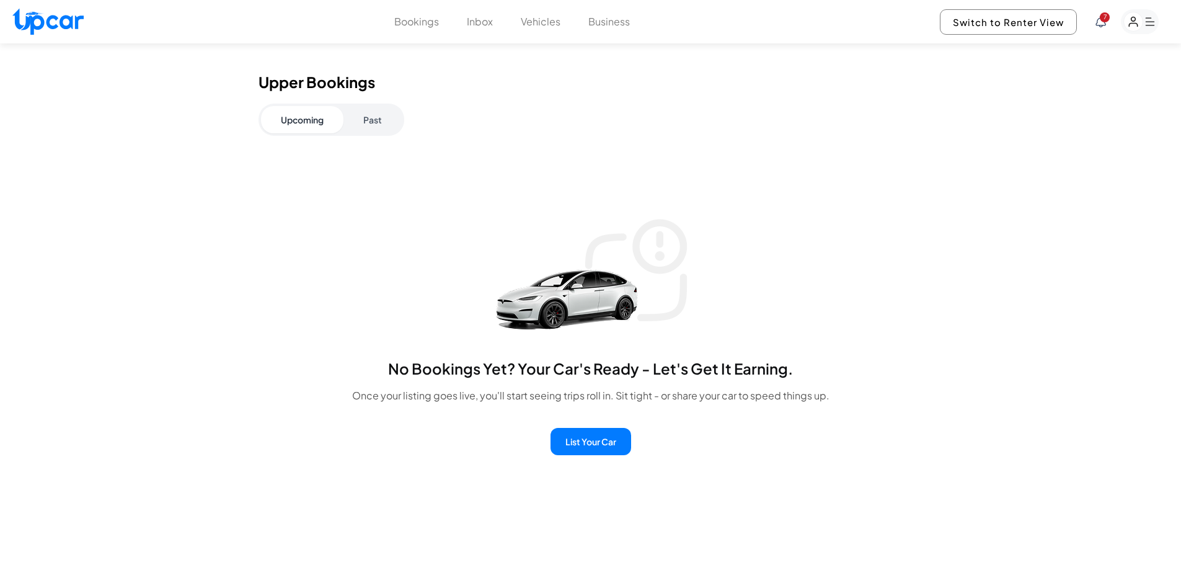
drag, startPoint x: 407, startPoint y: 122, endPoint x: 421, endPoint y: 105, distance: 21.6
drag, startPoint x: 337, startPoint y: 119, endPoint x: 377, endPoint y: 118, distance: 40.9
click at [346, 119] on div "Upcoming Past" at bounding box center [331, 120] width 146 height 32
click at [383, 118] on button "Past" at bounding box center [372, 119] width 58 height 27
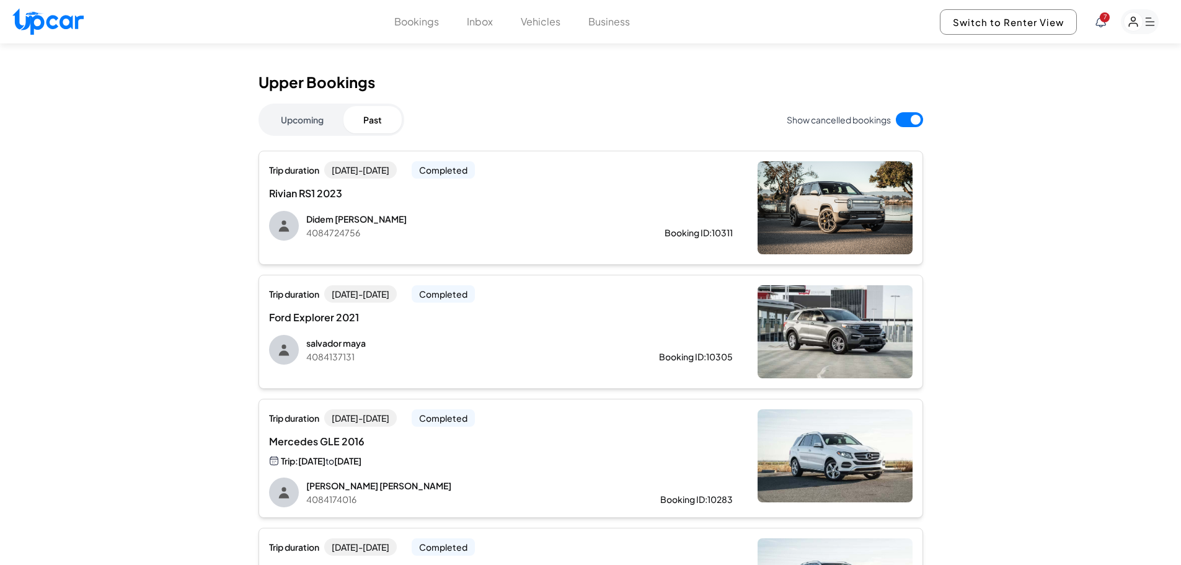
click at [501, 346] on p "[PERSON_NAME]" at bounding box center [462, 343] width 313 height 12
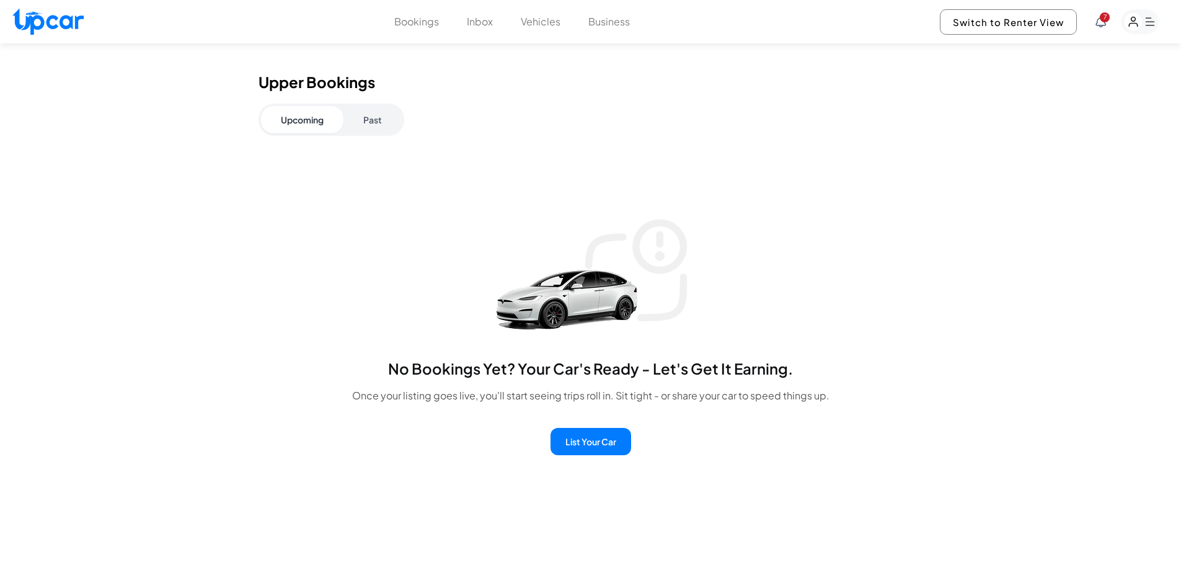
click at [382, 118] on button "Past" at bounding box center [372, 119] width 58 height 27
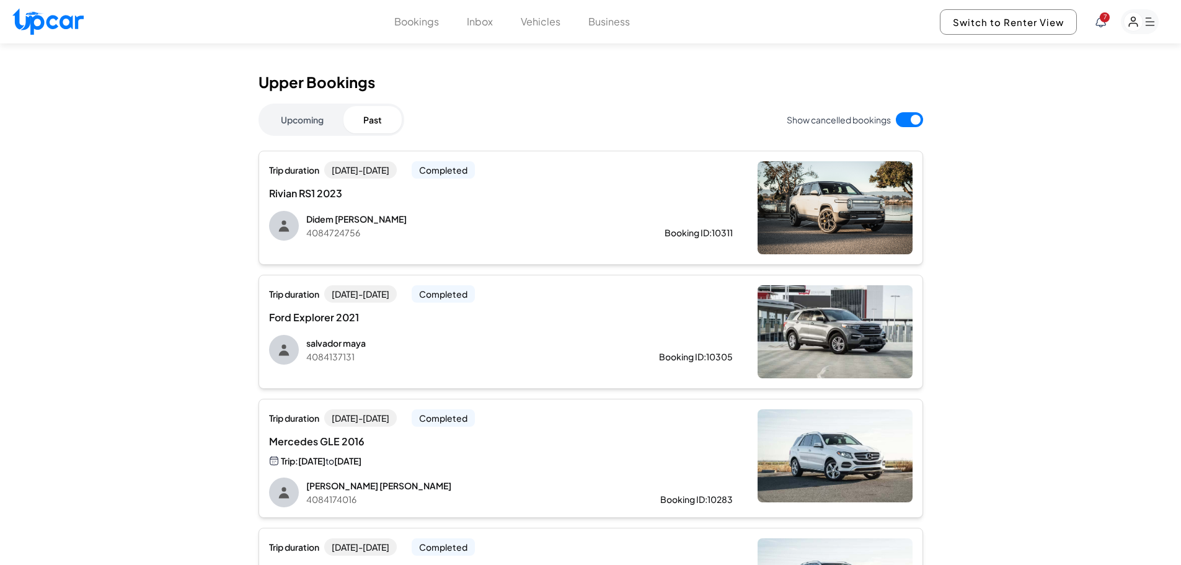
click at [428, 216] on p "Didem [PERSON_NAME]" at bounding box center [465, 219] width 319 height 12
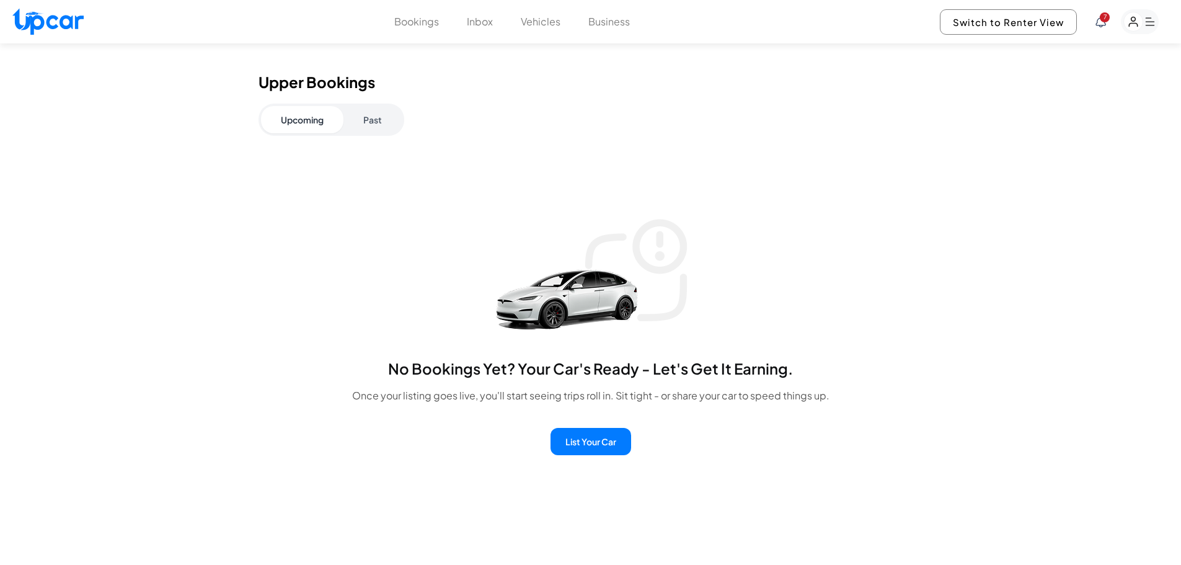
click at [379, 113] on button "Past" at bounding box center [372, 119] width 58 height 27
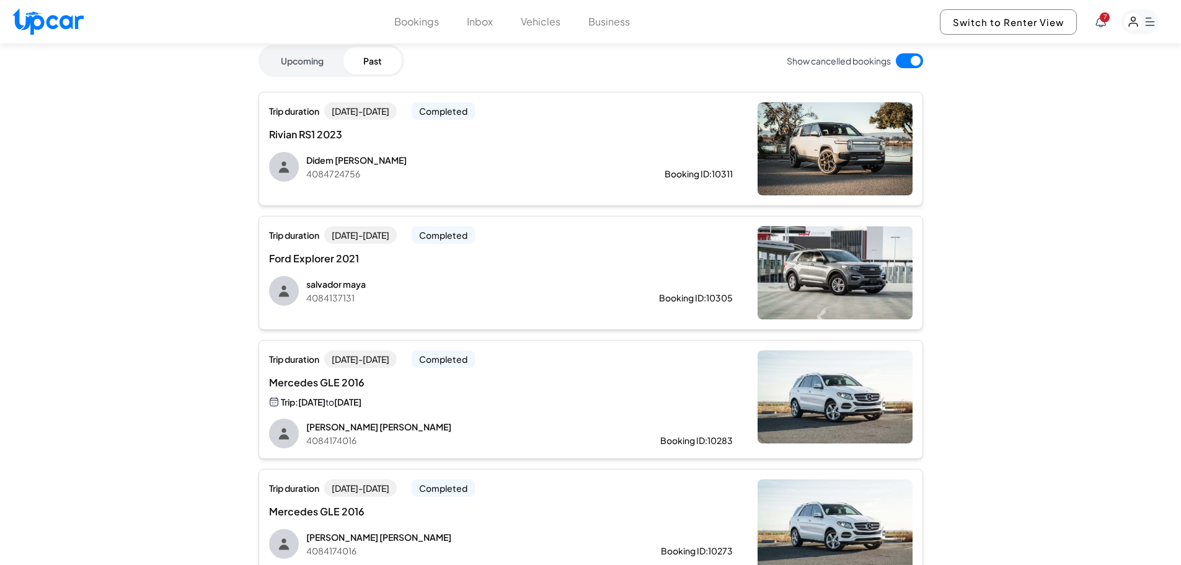
scroll to position [84, 0]
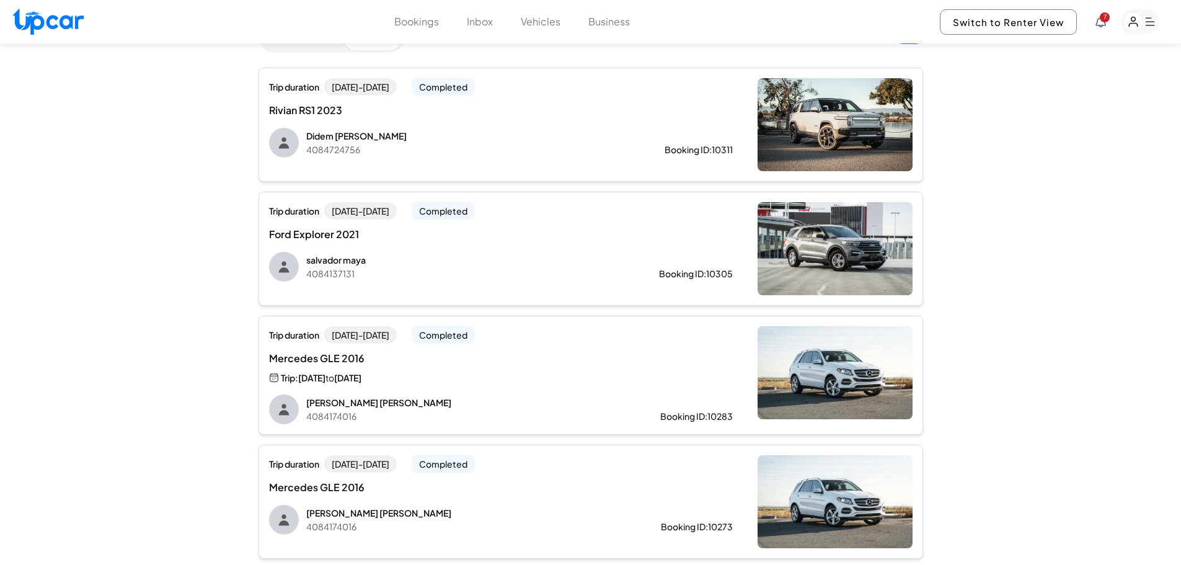
drag, startPoint x: 1024, startPoint y: 200, endPoint x: 1025, endPoint y: 229, distance: 29.1
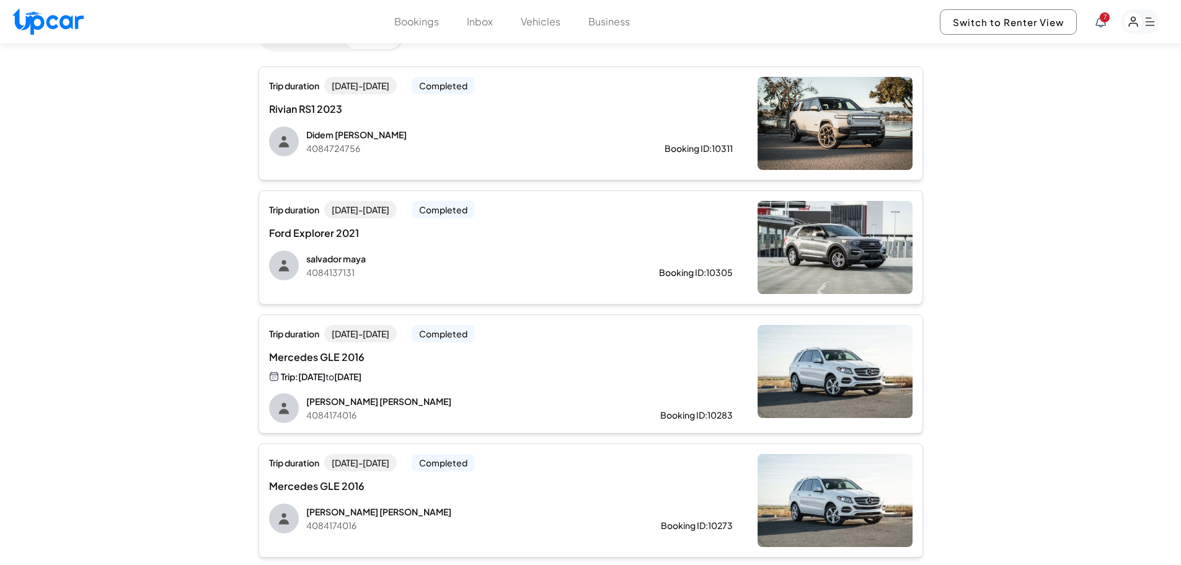
click at [506, 98] on div "Trip duration [DATE] - [DATE] Completed Rivian RS1 2023 Didem [PERSON_NAME] 408…" at bounding box center [501, 116] width 464 height 79
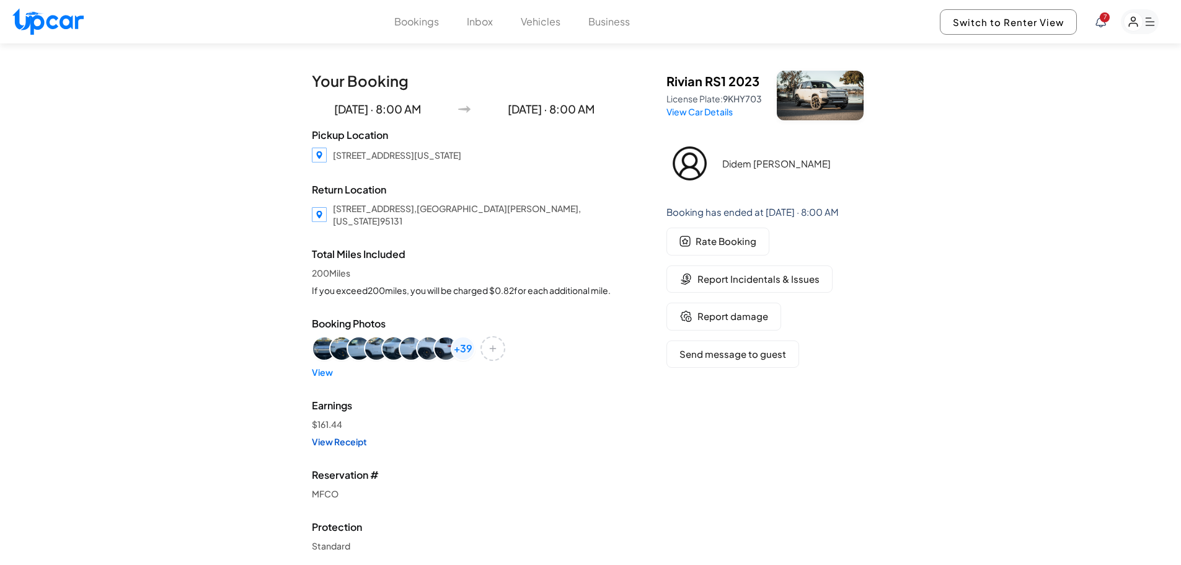
click at [320, 441] on link "View Receipt" at bounding box center [464, 441] width 305 height 12
